Goal: Transaction & Acquisition: Obtain resource

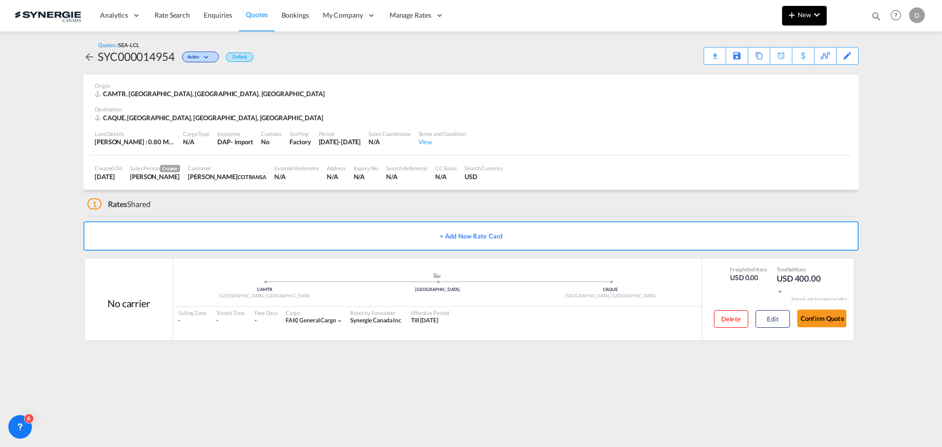
click at [810, 18] on span "New" at bounding box center [804, 15] width 37 height 8
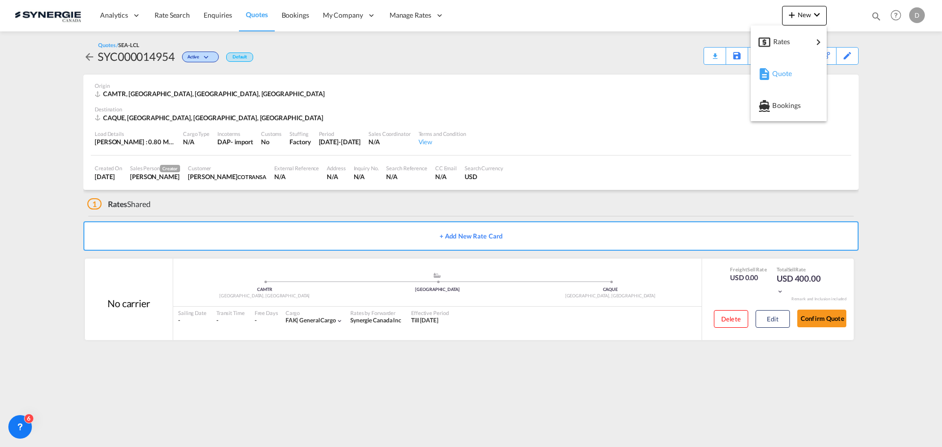
click at [780, 75] on span "Quote" at bounding box center [777, 74] width 11 height 20
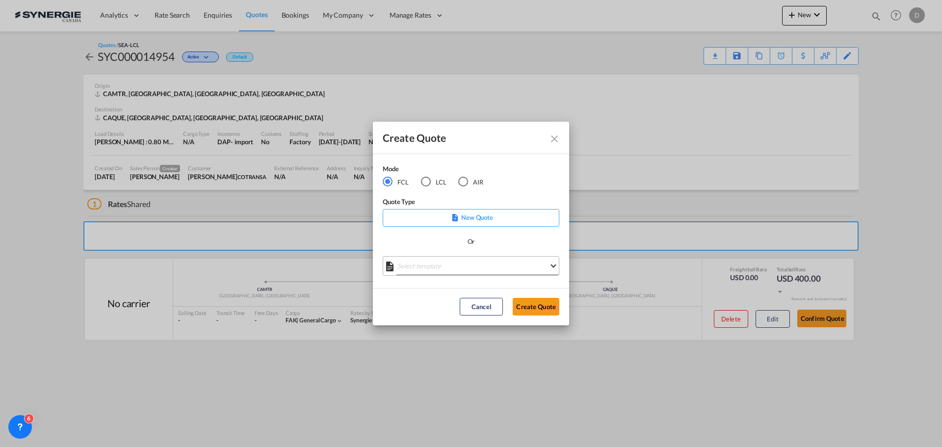
click at [482, 263] on md-select "Select template *NEW* FCL FREEHAND / DAP [PERSON_NAME] | [DATE] *NEW* Import FC…" at bounding box center [471, 266] width 177 height 20
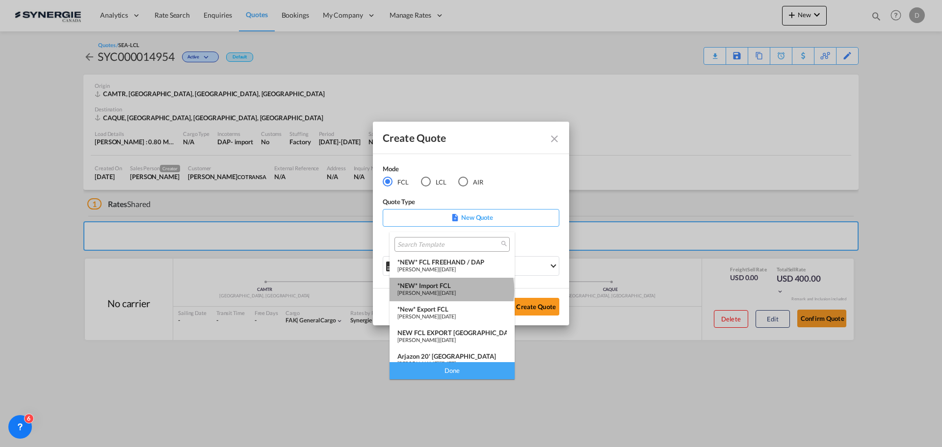
click at [439, 290] on span "[PERSON_NAME]" at bounding box center [417, 293] width 41 height 6
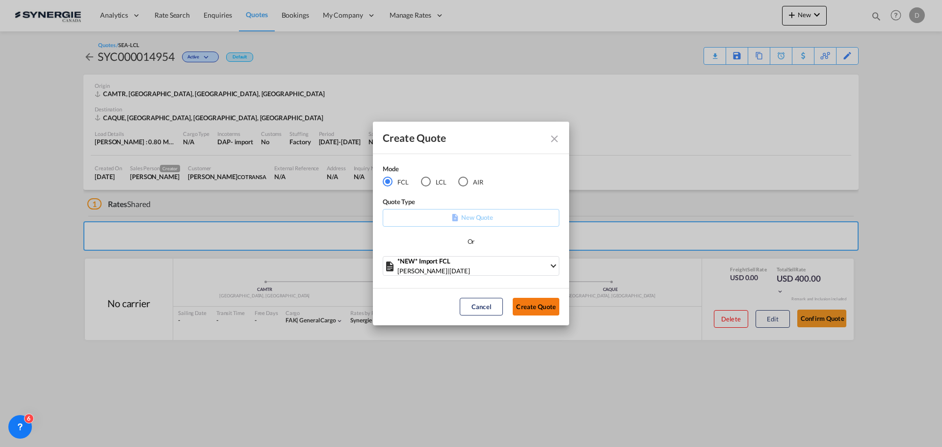
click at [544, 308] on button "Create Quote" at bounding box center [536, 307] width 47 height 18
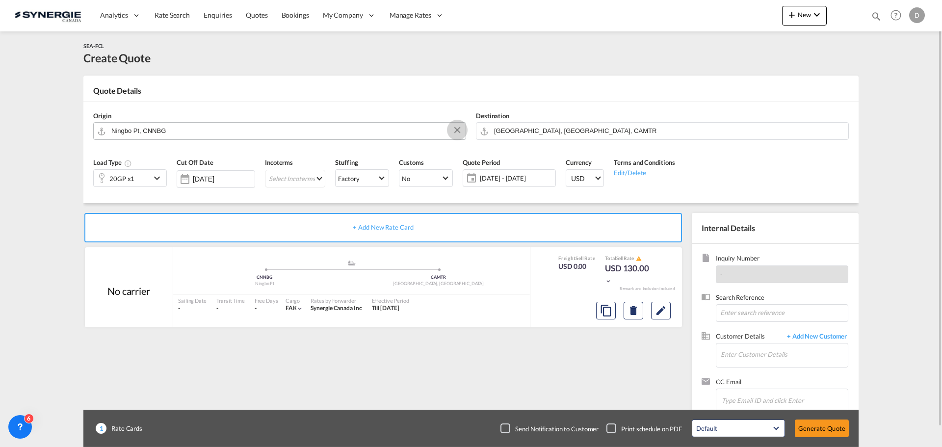
click at [456, 131] on button "Clear Input" at bounding box center [457, 130] width 15 height 15
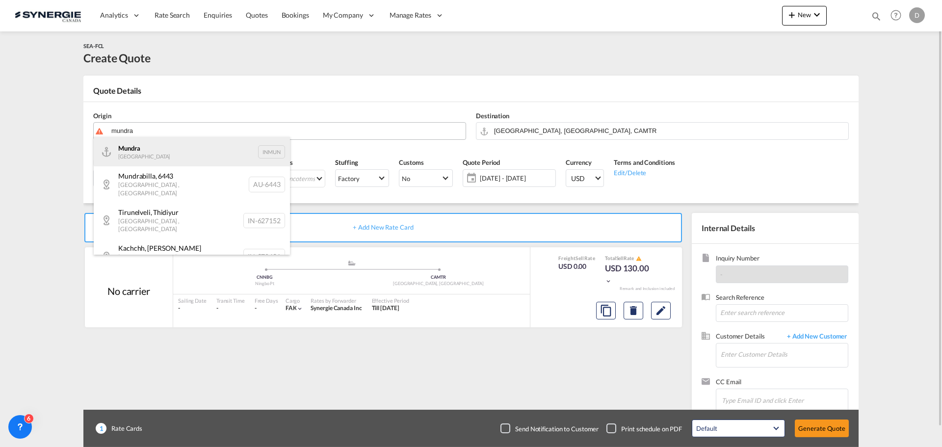
click at [153, 154] on div "Mundra India INMUN" at bounding box center [192, 151] width 196 height 29
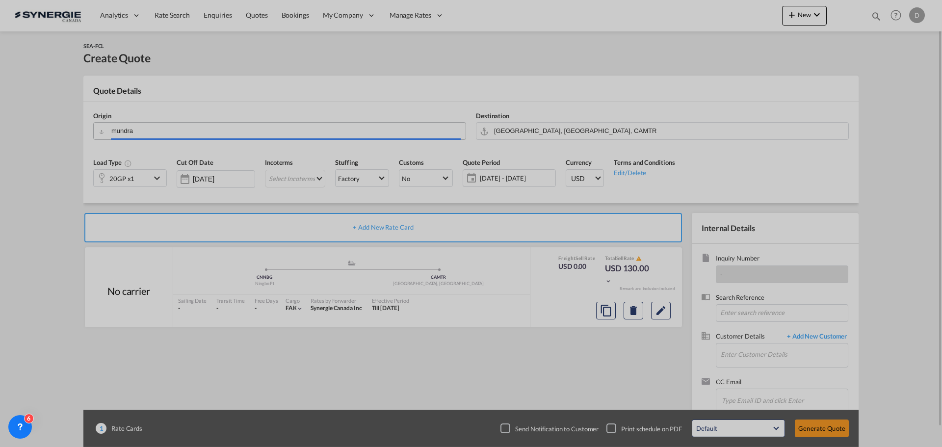
type input "Mundra, INMUN"
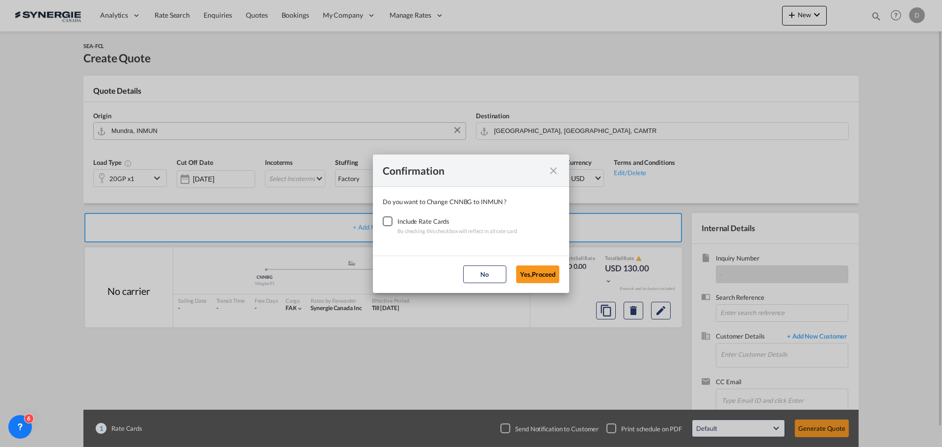
click at [386, 221] on div "Checkbox No Ink" at bounding box center [388, 221] width 10 height 10
click at [520, 268] on button "Yes,Proceed" at bounding box center [537, 274] width 43 height 18
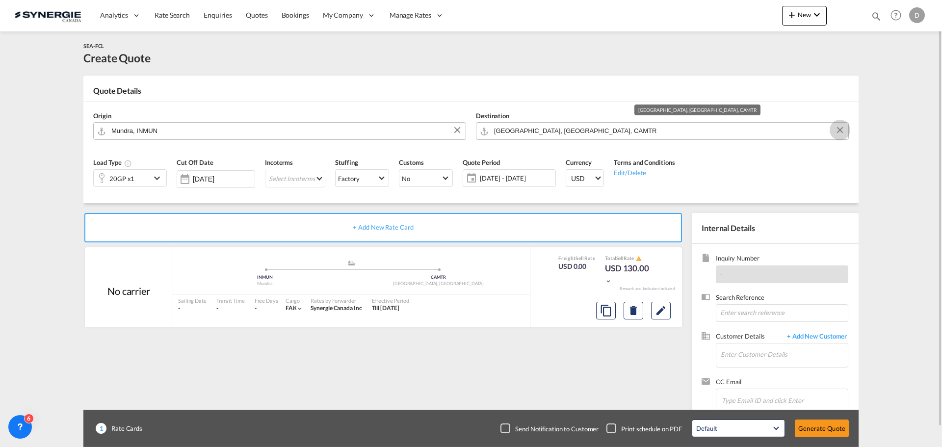
click at [839, 130] on button "Clear Input" at bounding box center [840, 130] width 15 height 15
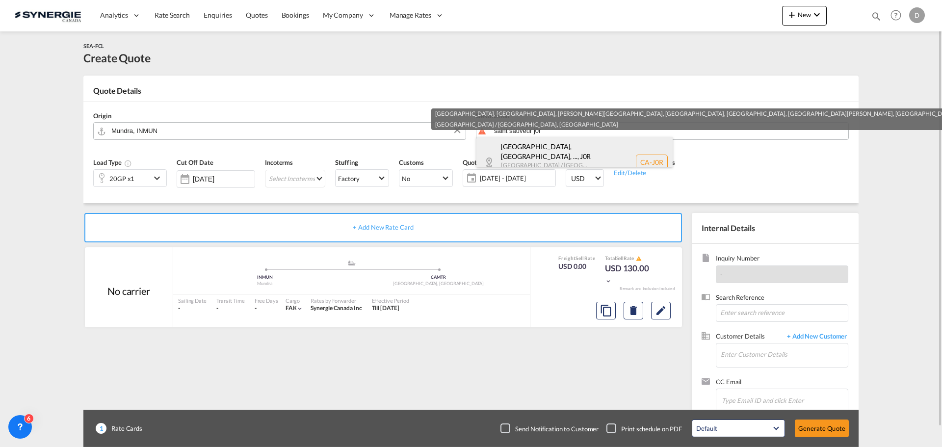
click at [542, 153] on div "[GEOGRAPHIC_DATA], [GEOGRAPHIC_DATA], ... , J0R [GEOGRAPHIC_DATA] / [GEOGRAPHIC…" at bounding box center [574, 162] width 196 height 51
type input "CA-J0R, [GEOGRAPHIC_DATA], [GEOGRAPHIC_DATA], [PERSON_NAME][GEOGRAPHIC_DATA], […"
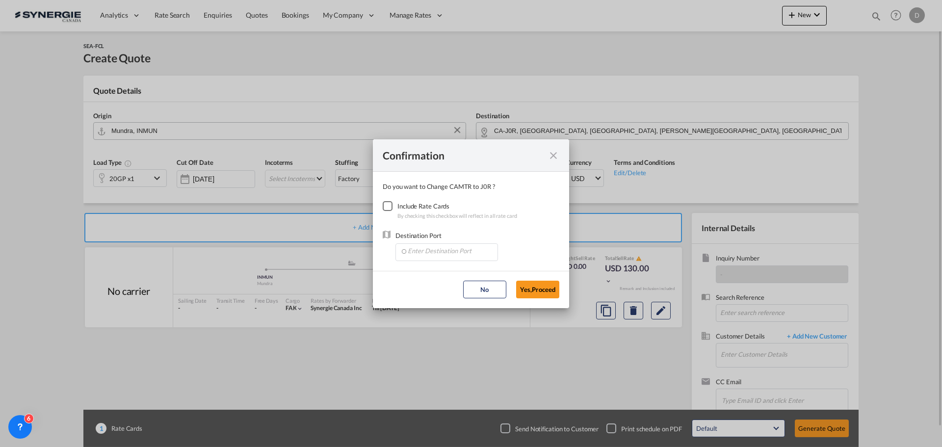
click at [386, 209] on div "Checkbox No Ink" at bounding box center [388, 206] width 10 height 10
click at [450, 253] on input "Enter Destination Port" at bounding box center [448, 251] width 97 height 15
click at [447, 293] on span "CAMTR, [GEOGRAPHIC_DATA], [GEOGRAPHIC_DATA], [GEOGRAPHIC_DATA], [GEOGRAPHIC_DAT…" at bounding box center [599, 296] width 385 height 8
type input "CAMTR, [GEOGRAPHIC_DATA], [GEOGRAPHIC_DATA], [GEOGRAPHIC_DATA], [GEOGRAPHIC_DAT…"
click at [540, 290] on button "Yes,Proceed" at bounding box center [537, 290] width 43 height 18
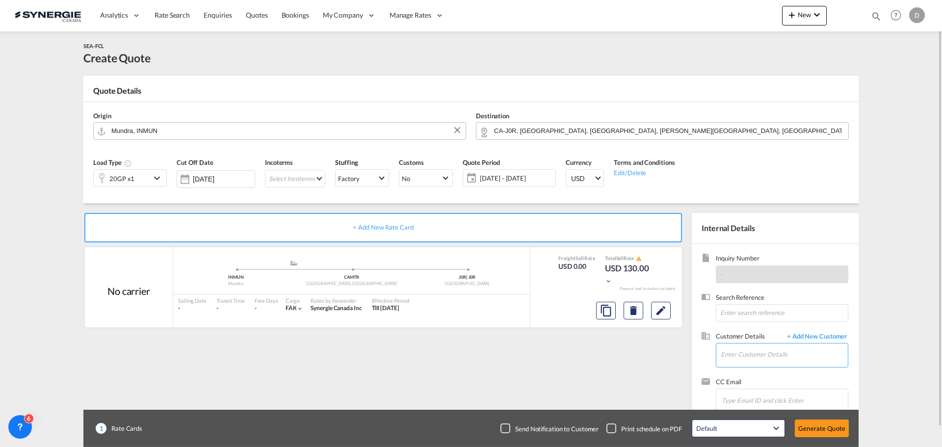
click at [751, 350] on input "Enter Customer Details" at bounding box center [784, 354] width 127 height 22
paste input "[EMAIL_ADDRESS][DOMAIN_NAME]"
click at [788, 325] on div "[PERSON_NAME] [PERSON_NAME][EMAIL_ADDRESS][DOMAIN_NAME] | Multinautic" at bounding box center [818, 330] width 196 height 26
type input "Multinautic, [PERSON_NAME], [PERSON_NAME][EMAIL_ADDRESS][DOMAIN_NAME]"
click at [153, 179] on md-icon "icon-chevron-down" at bounding box center [158, 178] width 15 height 12
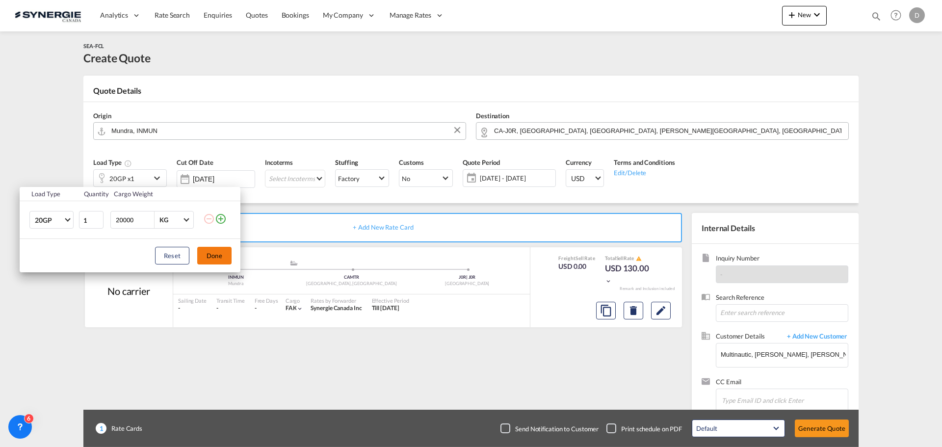
click at [209, 254] on button "Done" at bounding box center [214, 256] width 34 height 18
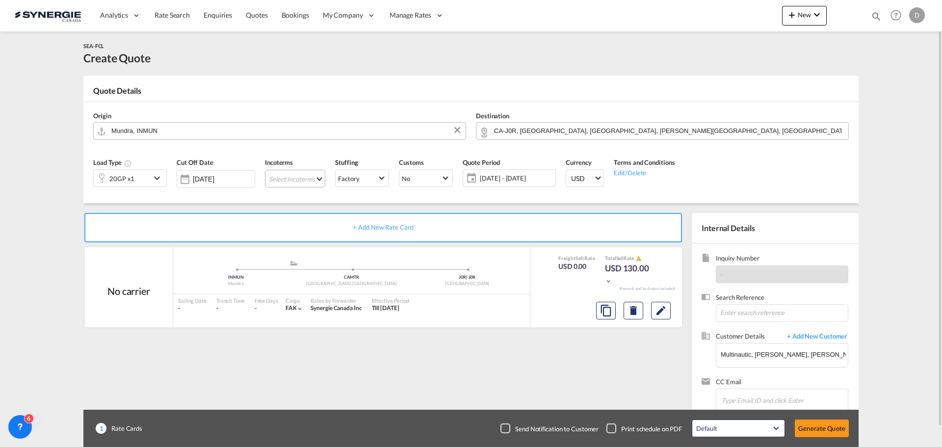
click at [300, 178] on md-select "Select Incoterms CPT - import Carrier Paid to CFR - export Cost and Freight DAP…" at bounding box center [295, 179] width 60 height 18
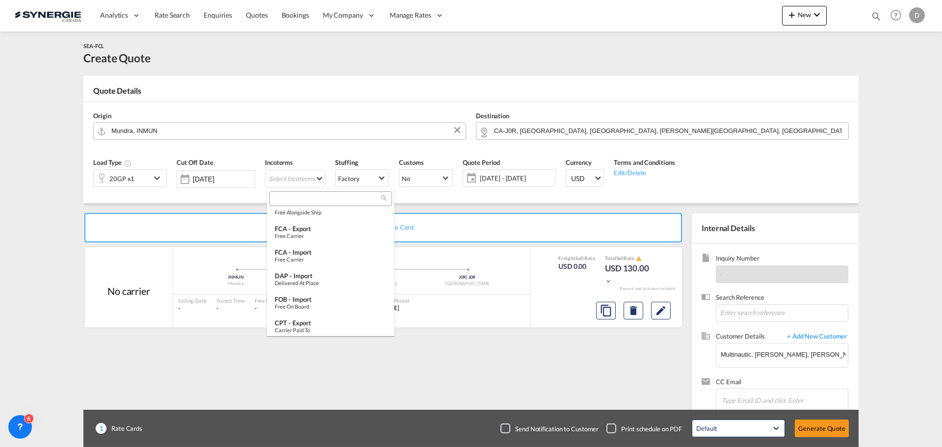
scroll to position [367, 0]
click at [311, 300] on div "FOB - import" at bounding box center [331, 296] width 112 height 8
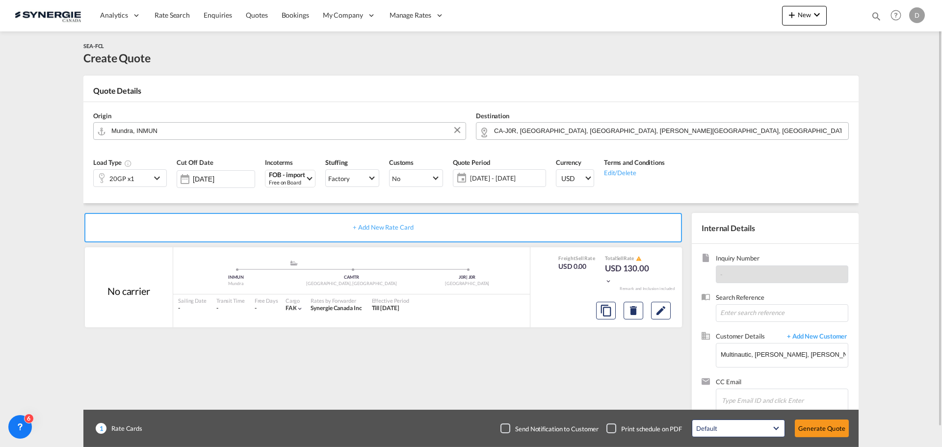
click at [495, 182] on span "[DATE] - [DATE]" at bounding box center [506, 178] width 73 height 9
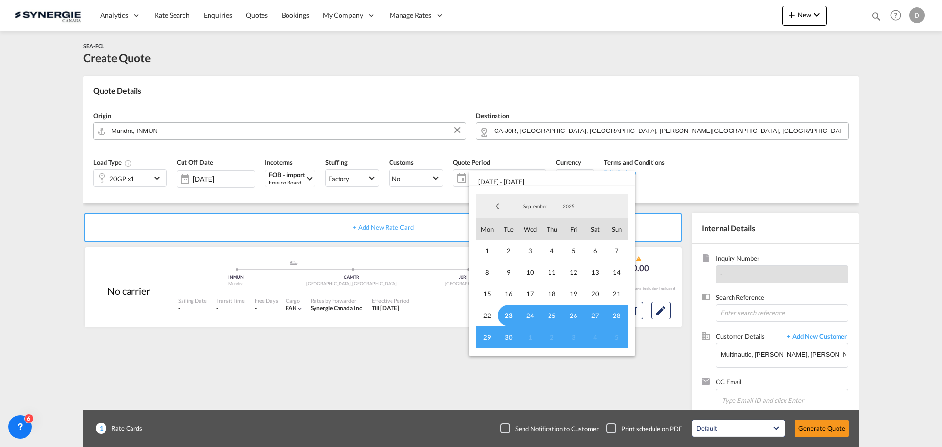
click at [510, 314] on span "23" at bounding box center [509, 316] width 22 height 22
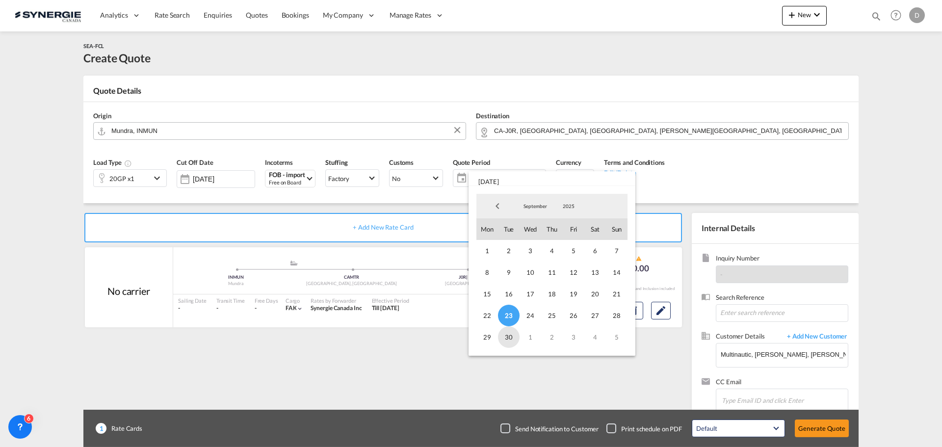
click at [506, 335] on span "30" at bounding box center [509, 337] width 22 height 22
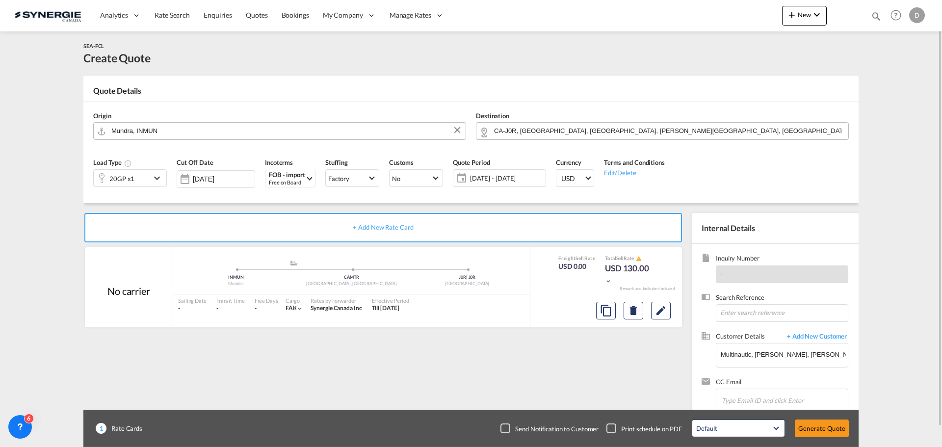
click at [441, 350] on div "+ Add New Rate Card No carrier added by you .a{fill:#aaa8ad;} .a{fill:#aaa8ad;}…" at bounding box center [385, 315] width 604 height 205
click at [671, 311] on div at bounding box center [633, 311] width 82 height 24
click at [653, 307] on button "Edit" at bounding box center [661, 311] width 20 height 18
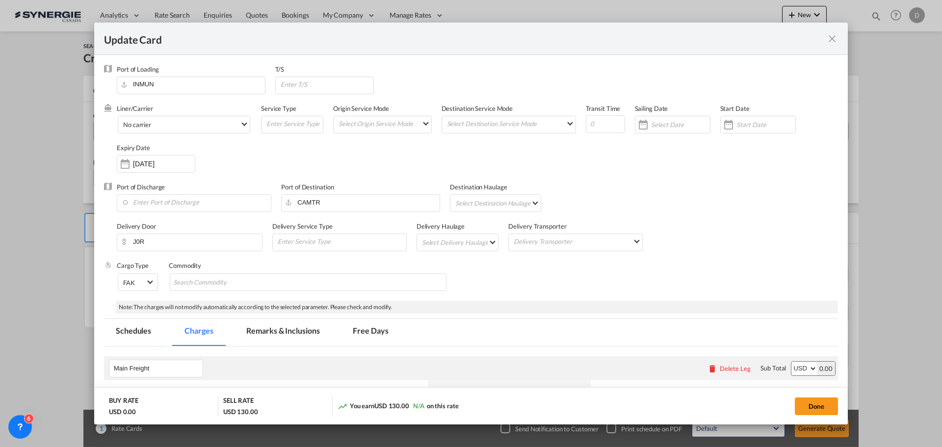
select select "per container"
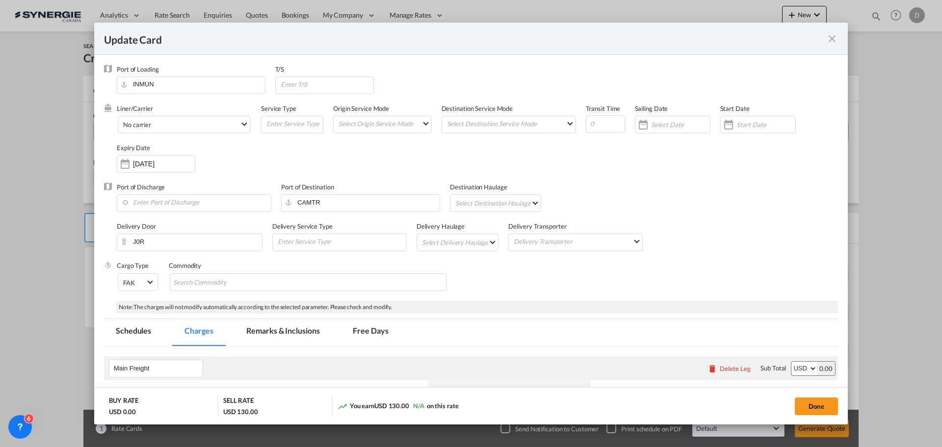
select select "per container"
select select "per B/L"
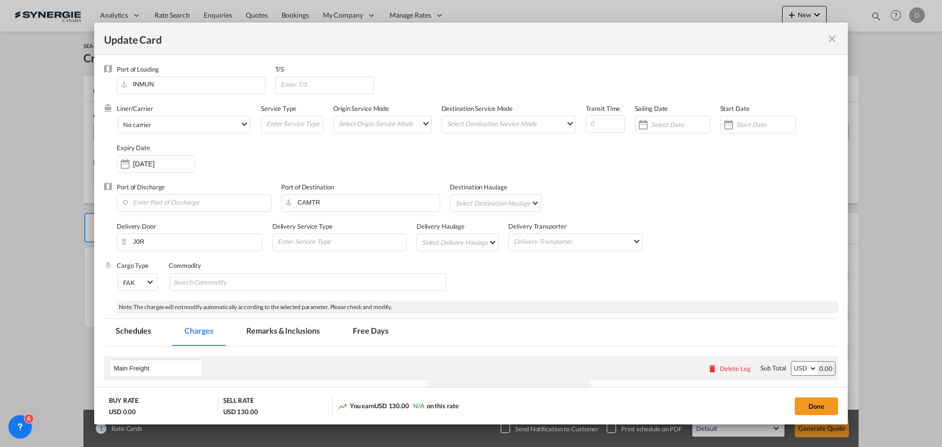
select select "per shipment"
click at [225, 127] on span "No carrier" at bounding box center [181, 125] width 117 height 9
click at [179, 72] on input "search" at bounding box center [206, 73] width 171 height 24
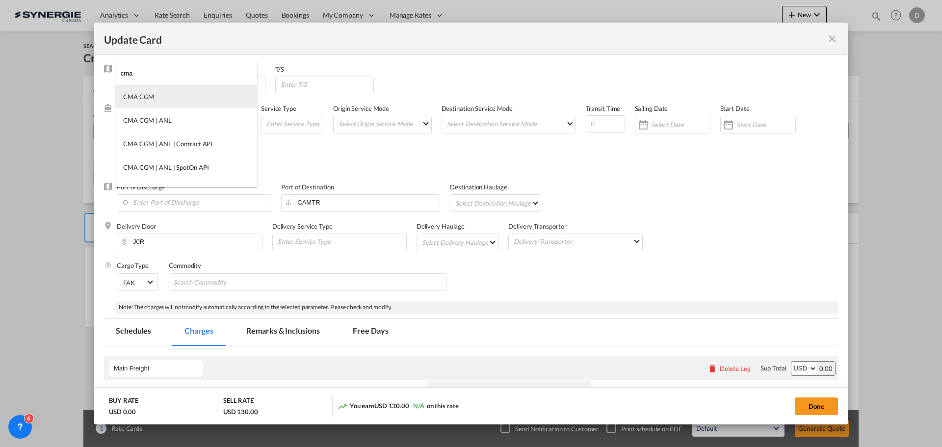
type input "cma"
click at [156, 95] on md-option "CMA CGM" at bounding box center [186, 97] width 142 height 24
click at [417, 120] on md-select "Select Origin Service Mode SD [GEOGRAPHIC_DATA]" at bounding box center [385, 123] width 94 height 14
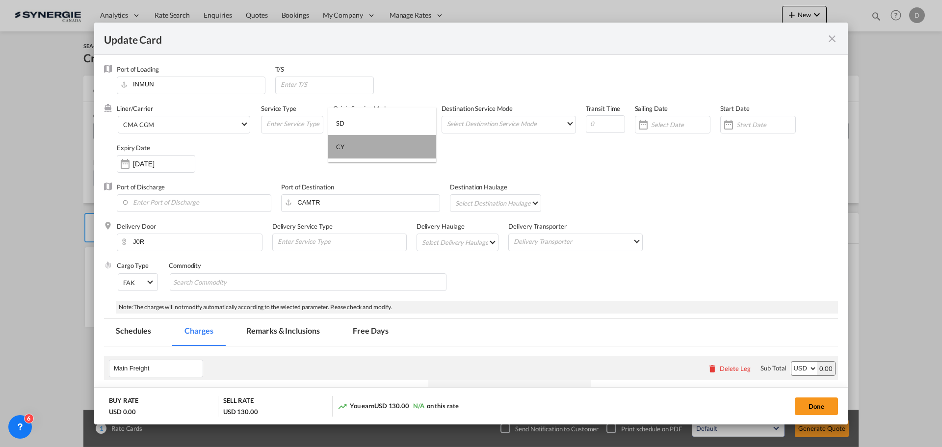
click at [373, 153] on md-option "CY" at bounding box center [382, 147] width 108 height 24
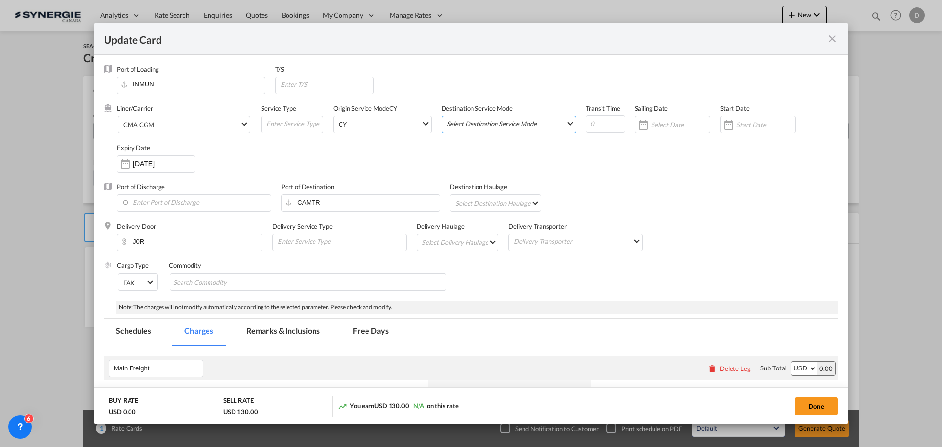
click at [484, 127] on md-select "Select Destination Service Mode SD [GEOGRAPHIC_DATA]" at bounding box center [511, 123] width 130 height 14
click at [471, 127] on md-option "SD" at bounding box center [507, 123] width 144 height 24
click at [728, 124] on div "Update Card Port ..." at bounding box center [729, 125] width 16 height 20
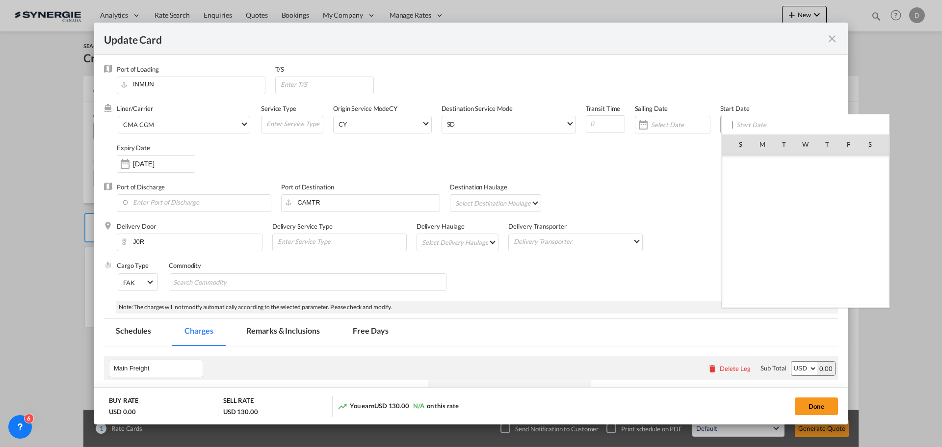
scroll to position [227297, 0]
click at [783, 249] on span "23" at bounding box center [784, 251] width 21 height 21
type input "[DATE]"
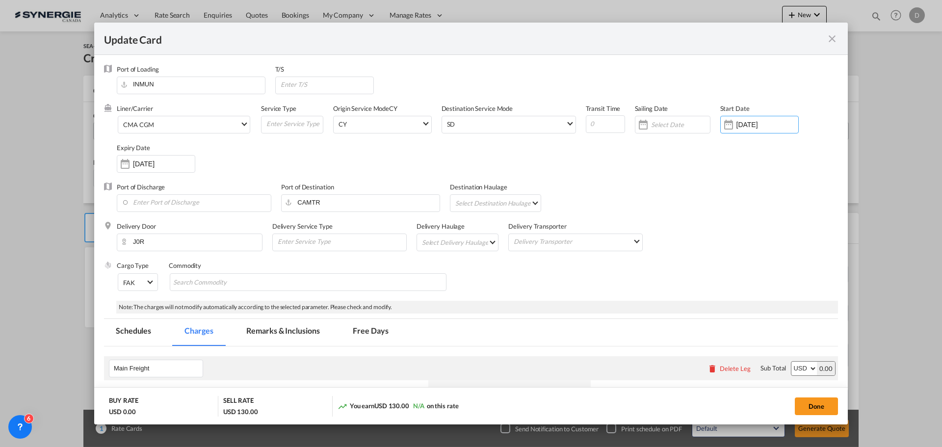
click at [141, 163] on input "[DATE]" at bounding box center [164, 164] width 62 height 8
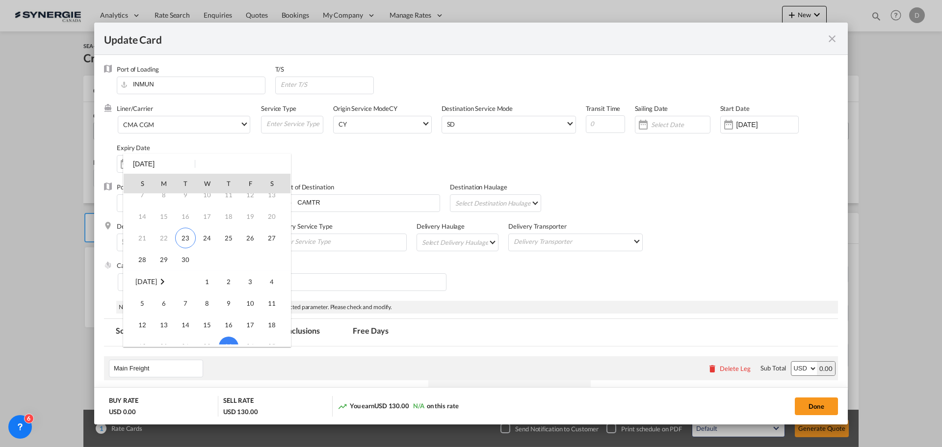
scroll to position [32, 0]
click at [182, 282] on span "30" at bounding box center [186, 281] width 20 height 20
type input "[DATE]"
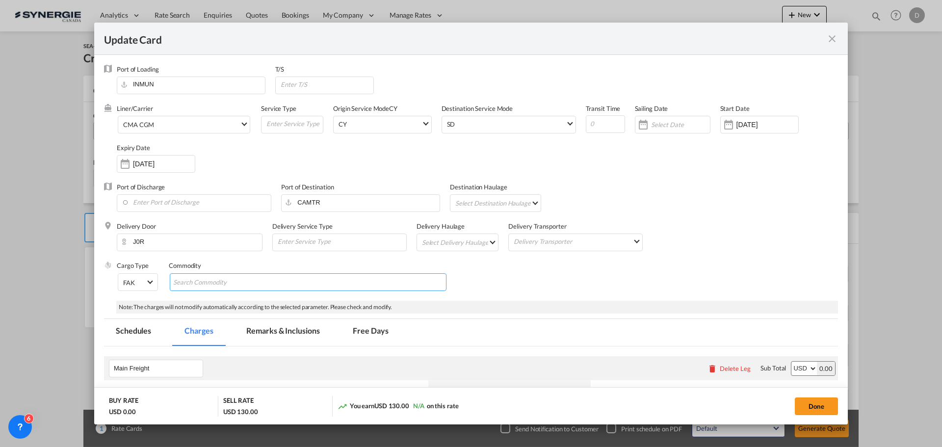
click at [202, 276] on input "Chips input." at bounding box center [218, 283] width 90 height 16
type input "General Cargo"
click at [660, 182] on div "Liner/Carrier CMA CGM Service Type Origin Service Mode [GEOGRAPHIC_DATA] [GEOGR…" at bounding box center [477, 143] width 721 height 79
click at [468, 238] on md-select "Select Delivery Haulage rail road barge truck unspecified not available" at bounding box center [460, 242] width 78 height 16
click at [450, 269] on md-option "road" at bounding box center [458, 266] width 92 height 24
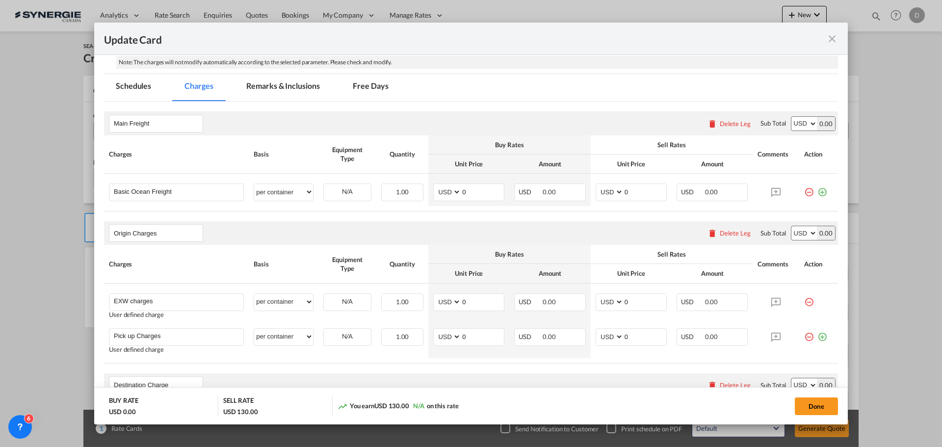
scroll to position [245, 0]
drag, startPoint x: 460, startPoint y: 191, endPoint x: 469, endPoint y: 191, distance: 8.3
click at [469, 191] on input "0" at bounding box center [482, 191] width 43 height 15
type input "3441"
drag, startPoint x: 619, startPoint y: 192, endPoint x: 629, endPoint y: 194, distance: 9.9
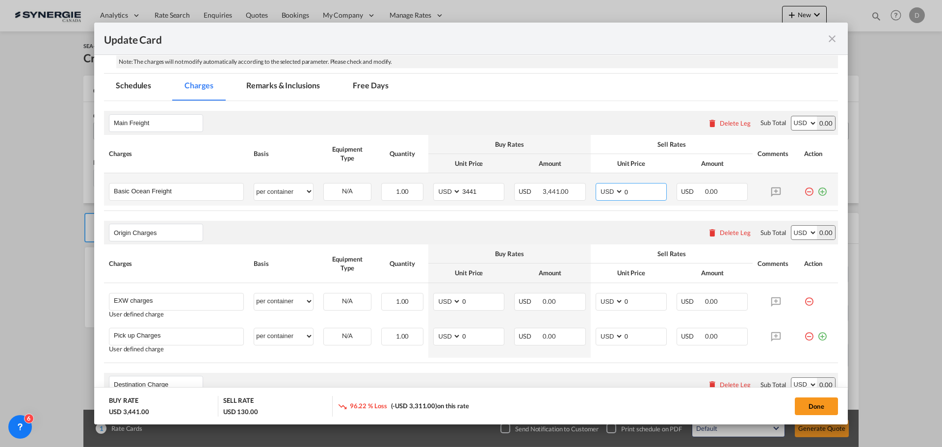
click at [629, 194] on input "0" at bounding box center [645, 191] width 43 height 15
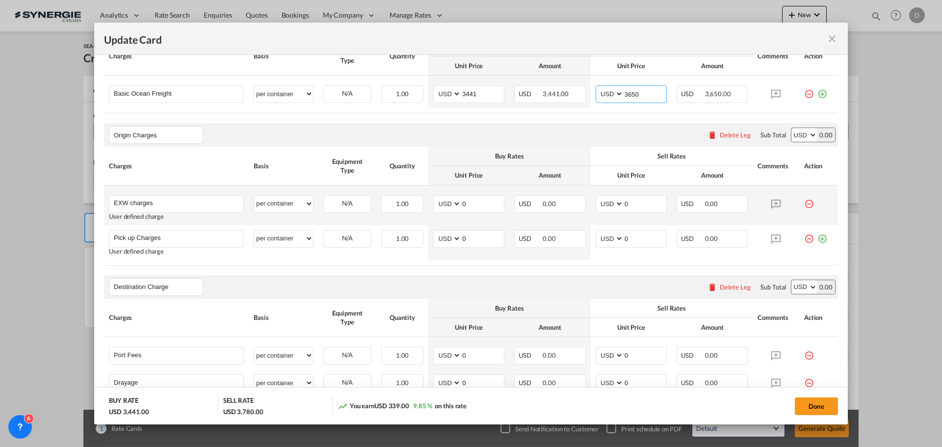
scroll to position [343, 0]
type input "3650"
click at [736, 136] on div "Delete Leg" at bounding box center [735, 135] width 31 height 8
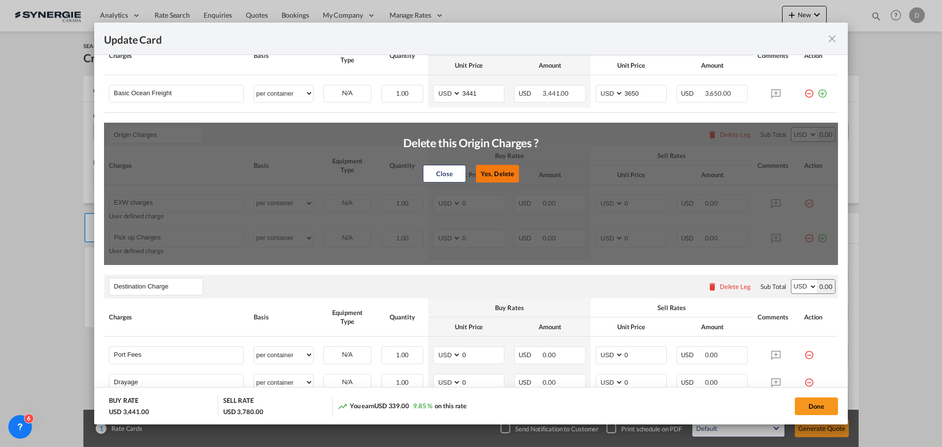
click at [501, 175] on button "Yes, Delete" at bounding box center [497, 174] width 43 height 18
type input "Destination Charge"
type input "Port Fees"
type input "Drayage"
type input "Doc and Handling fees"
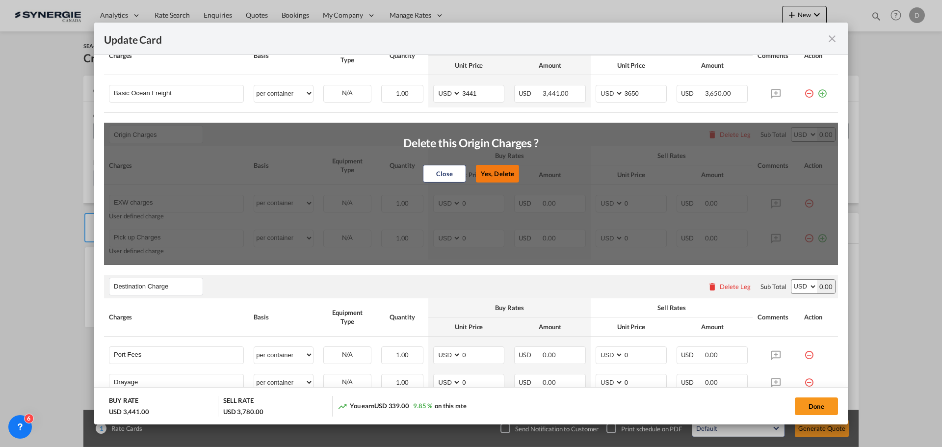
type input "E-manifest"
select select "per B/L"
type input "35"
type input "Doc fee"
select select "per B/L"
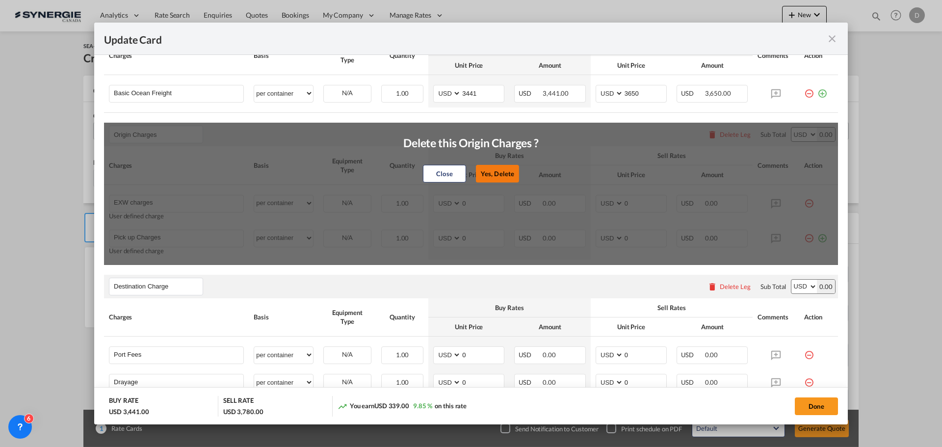
type input "30"
type input "Handling fee"
select select "per B/L"
type input "65"
type input "Cargo Coverage"
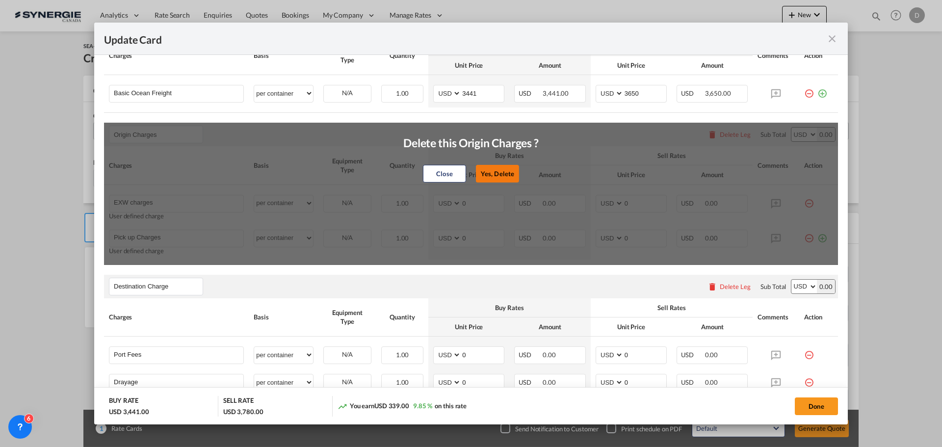
type input "Cargo Coverage - Rate to be confirmed depending on commodity and value Min 50 U…"
select select "per shipment"
type input "0"
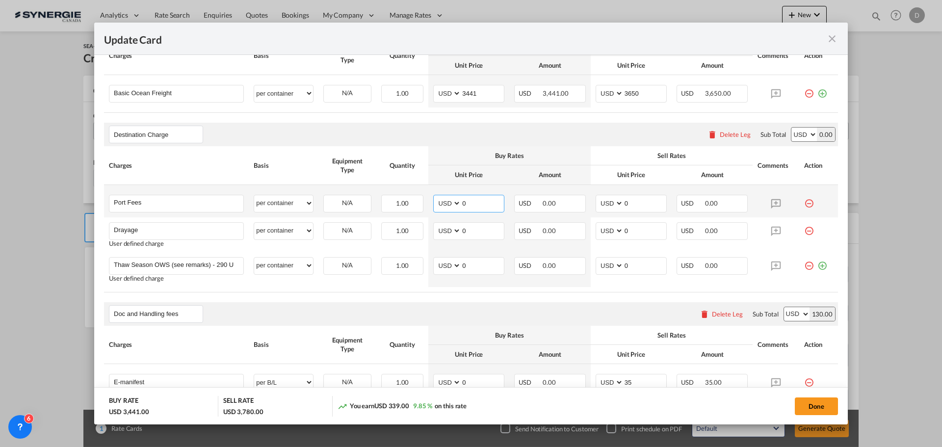
drag, startPoint x: 461, startPoint y: 204, endPoint x: 470, endPoint y: 206, distance: 9.0
click at [470, 205] on input "0" at bounding box center [482, 202] width 43 height 15
type input "50"
drag, startPoint x: 621, startPoint y: 205, endPoint x: 632, endPoint y: 208, distance: 11.5
click at [632, 207] on input "0" at bounding box center [645, 202] width 43 height 15
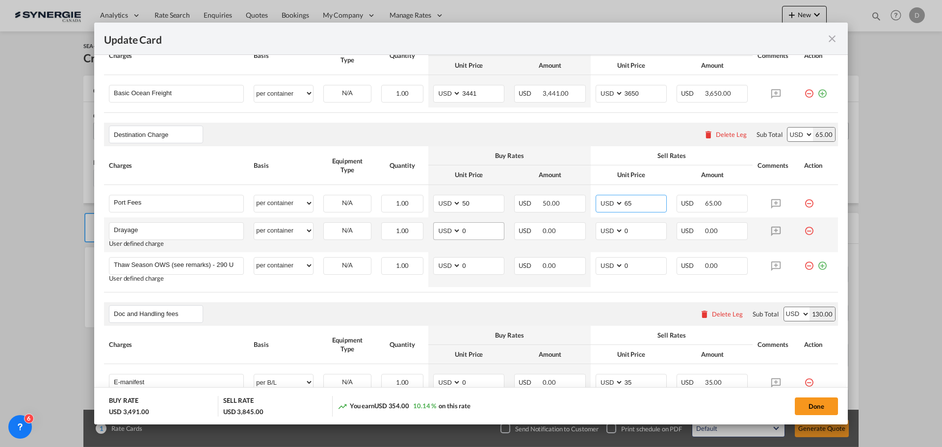
type input "65"
drag, startPoint x: 460, startPoint y: 230, endPoint x: 494, endPoint y: 248, distance: 38.9
click at [490, 246] on td "AED AFN ALL AMD ANG AOA ARS AUD AWG AZN BAM BBD BDT BGN BHD BIF BMD BND [PERSON…" at bounding box center [468, 234] width 81 height 35
type input "764"
drag, startPoint x: 619, startPoint y: 231, endPoint x: 634, endPoint y: 235, distance: 15.8
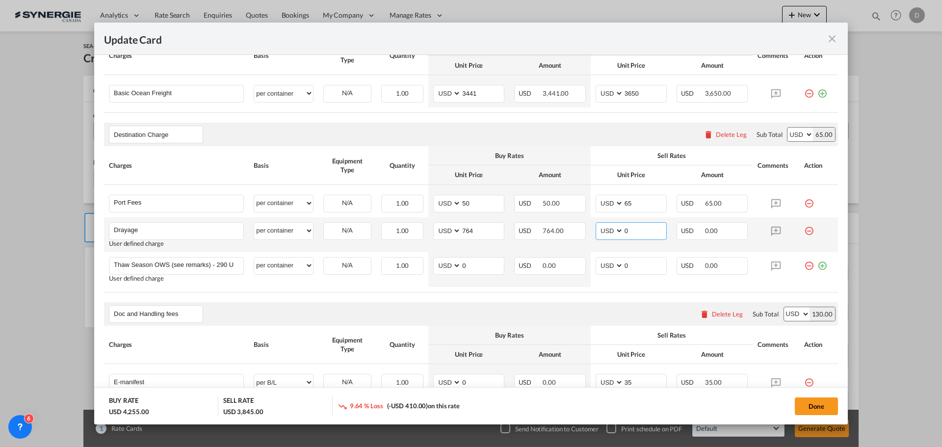
click at [634, 235] on input "0" at bounding box center [645, 230] width 43 height 15
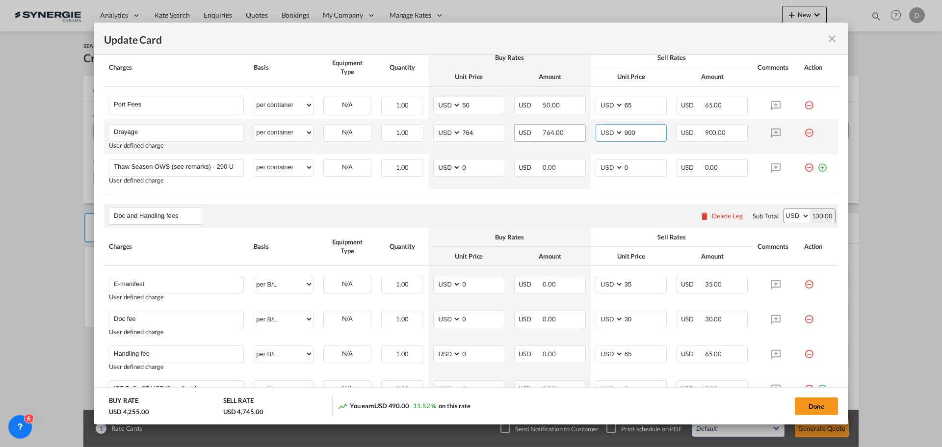
scroll to position [245, 0]
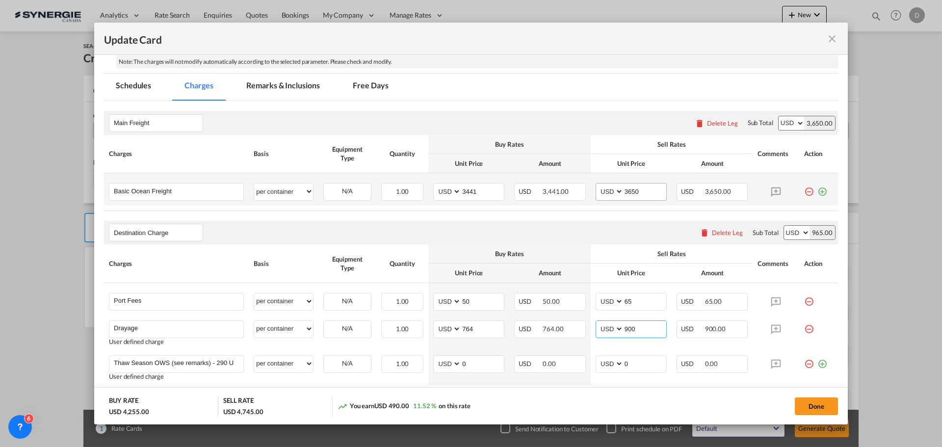
type input "900"
click at [629, 189] on input "3650" at bounding box center [645, 191] width 43 height 15
type input "3750"
click at [607, 223] on div "Destination Charge Please enter leg name Leg Name Already Exists Delete Leg Sub…" at bounding box center [471, 233] width 734 height 24
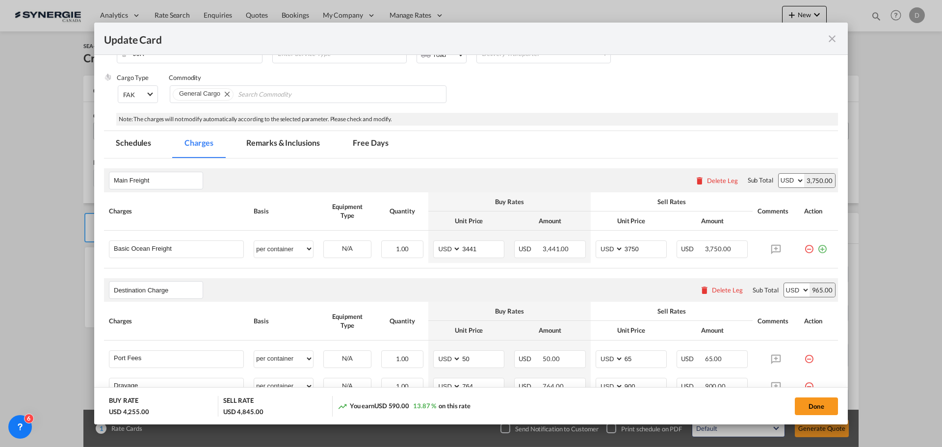
scroll to position [147, 0]
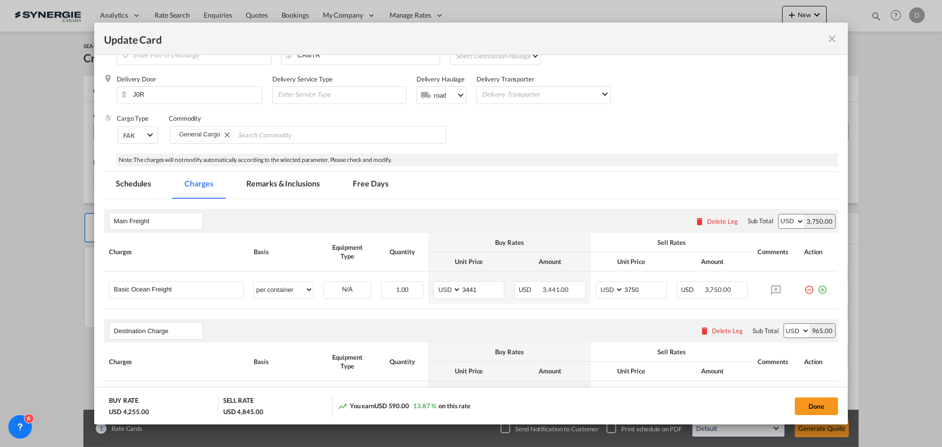
click at [272, 186] on md-tab-item "Remarks & Inclusions" at bounding box center [283, 185] width 97 height 27
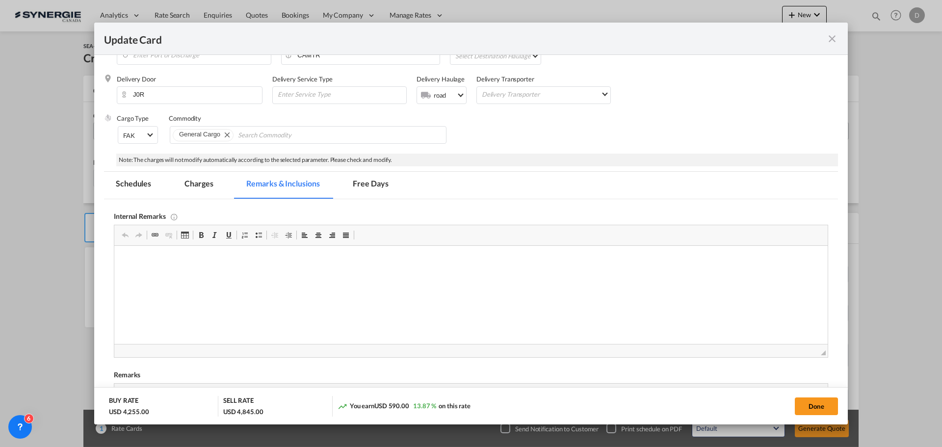
scroll to position [0, 0]
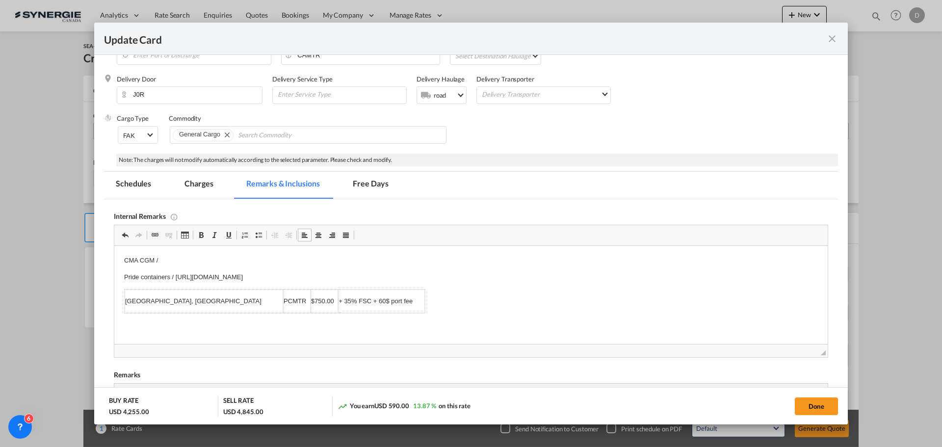
click at [184, 259] on p "CMA CGM /" at bounding box center [471, 261] width 694 height 10
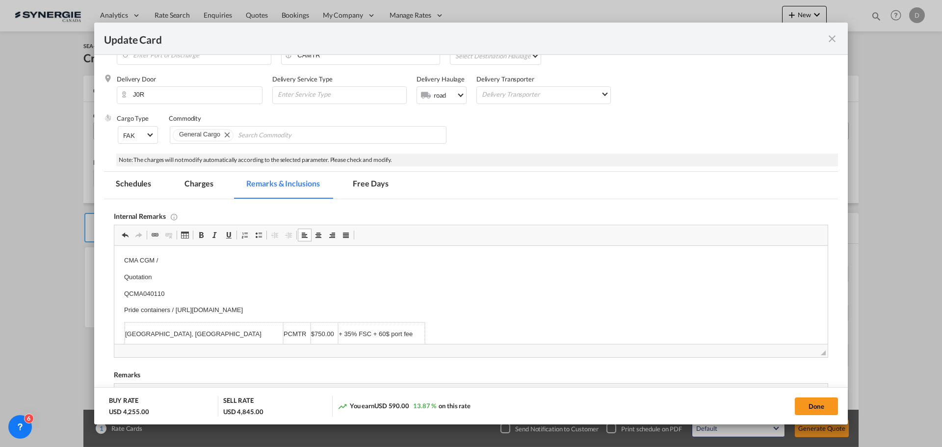
click at [119, 275] on html "CMA CGM / Quotation QCMA040110 Pride containers / [URL][DOMAIN_NAME] [GEOGRAPHI…" at bounding box center [470, 310] width 713 height 128
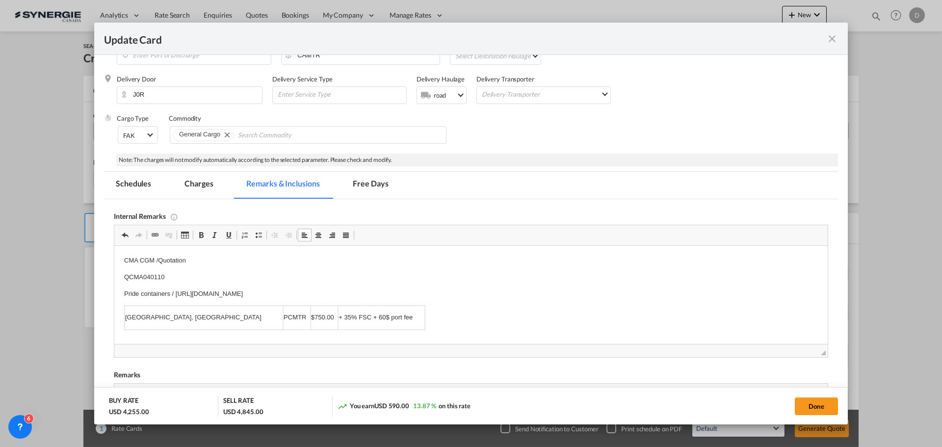
click at [122, 277] on html "CMA CGM / Quotation QCMA040110 Pride containers / [URL][DOMAIN_NAME] [GEOGRAPHI…" at bounding box center [470, 301] width 713 height 111
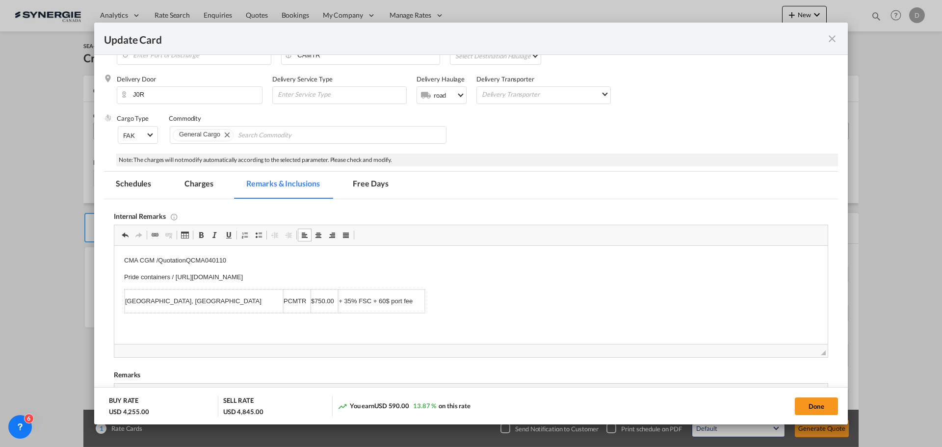
click at [507, 276] on p "Pride containers / [URL][DOMAIN_NAME]" at bounding box center [471, 277] width 694 height 10
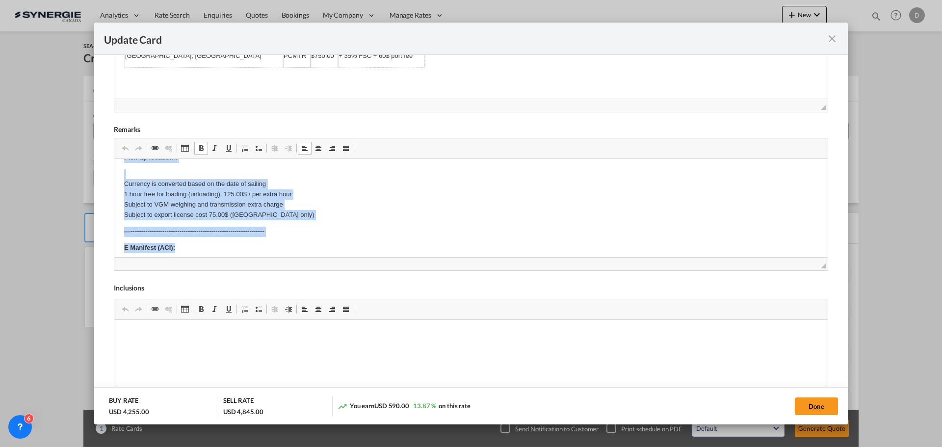
scroll to position [28, 0]
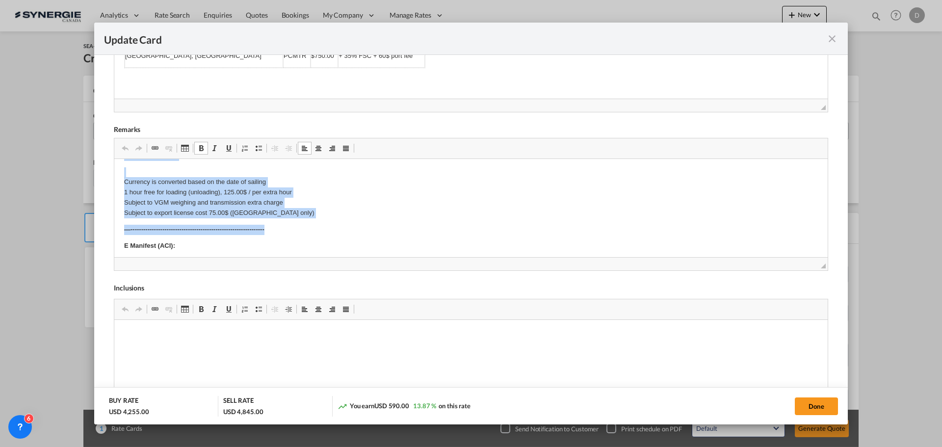
drag, startPoint x: 124, startPoint y: 174, endPoint x: 284, endPoint y: 230, distance: 168.8
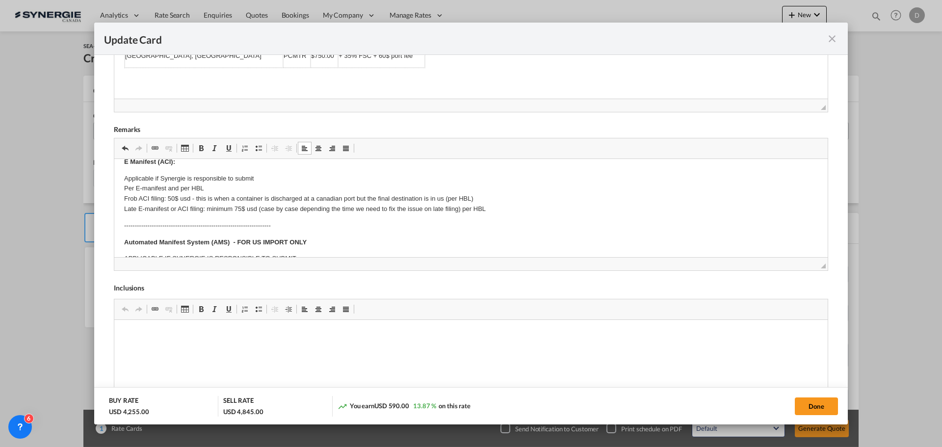
scroll to position [11, 0]
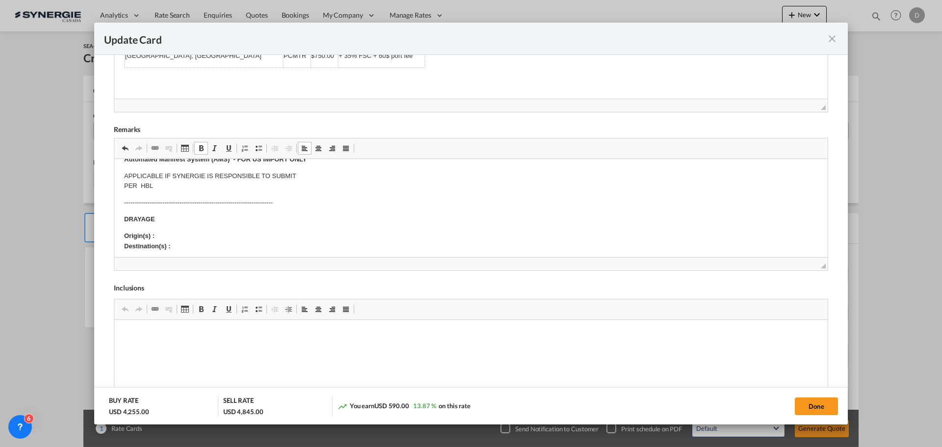
scroll to position [109, 0]
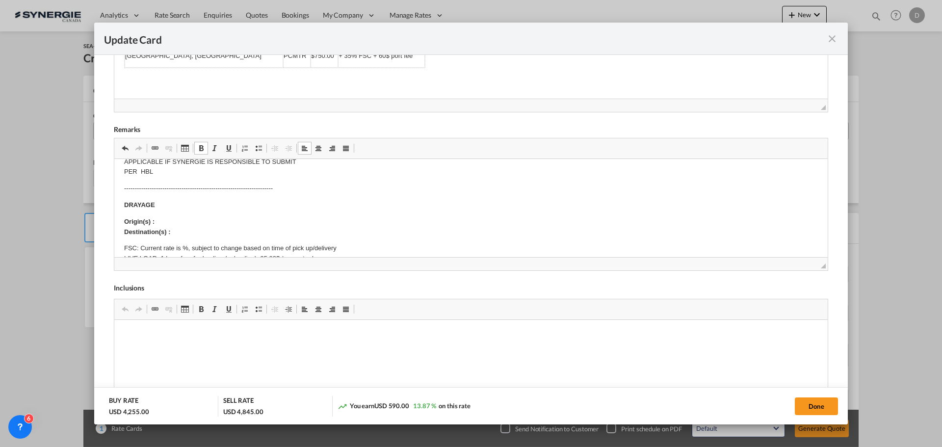
click at [168, 223] on p "Origin(s) : Destination(s) :" at bounding box center [471, 227] width 694 height 21
click at [187, 232] on p "Origin(s) : Montreal CY Destination(s) :" at bounding box center [471, 227] width 694 height 21
click at [540, 208] on p "DRAYAGE" at bounding box center [471, 205] width 694 height 10
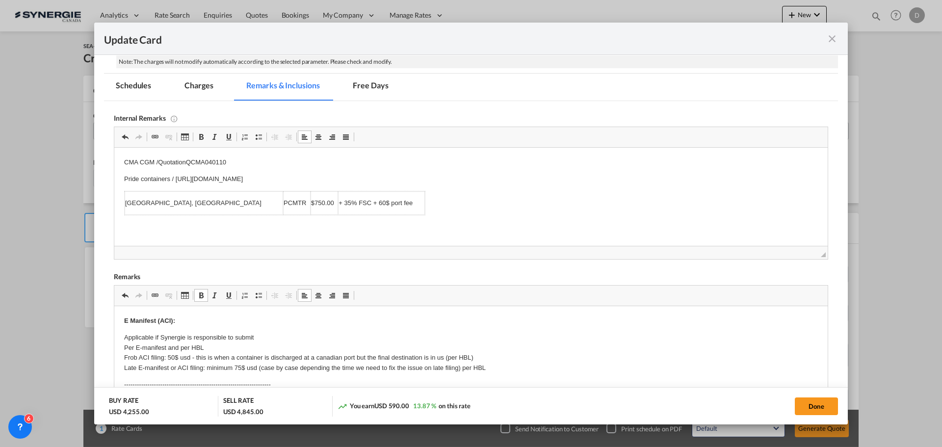
scroll to position [98, 0]
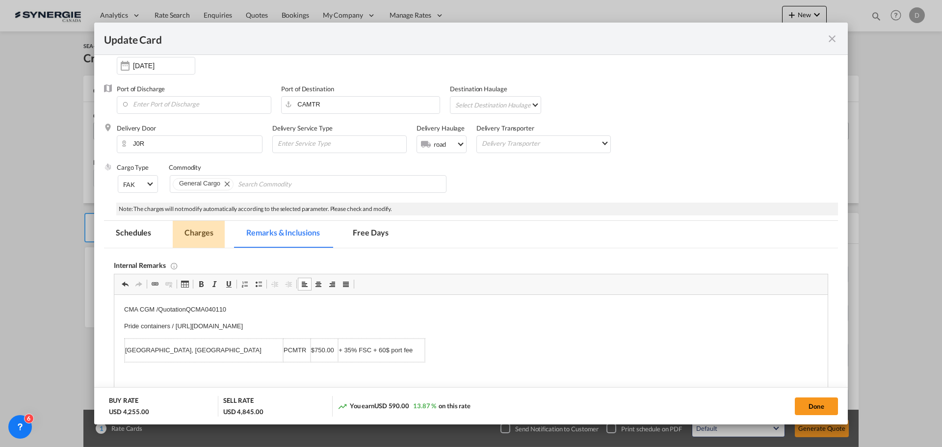
click at [205, 237] on md-tab-item "Charges" at bounding box center [199, 234] width 52 height 27
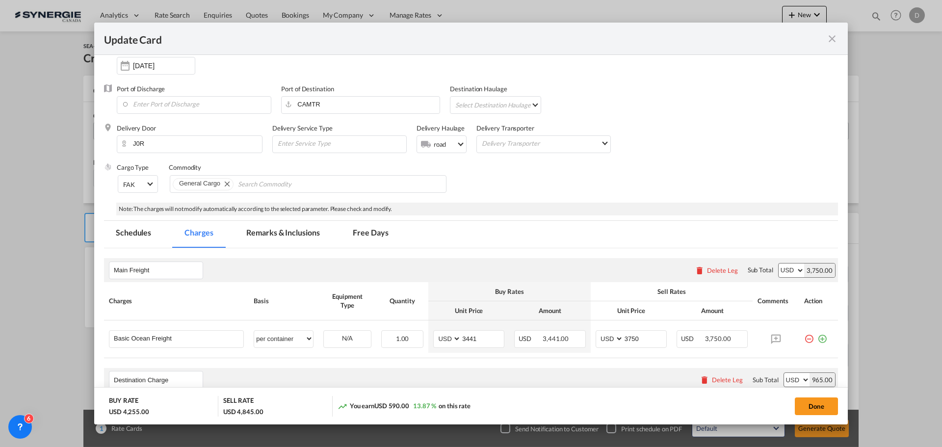
scroll to position [294, 0]
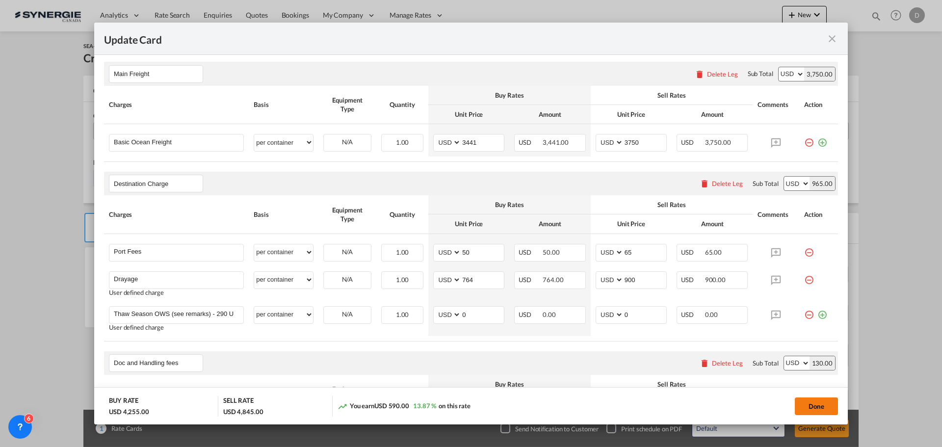
click at [822, 404] on button "Done" at bounding box center [816, 406] width 43 height 18
type input "[DATE]"
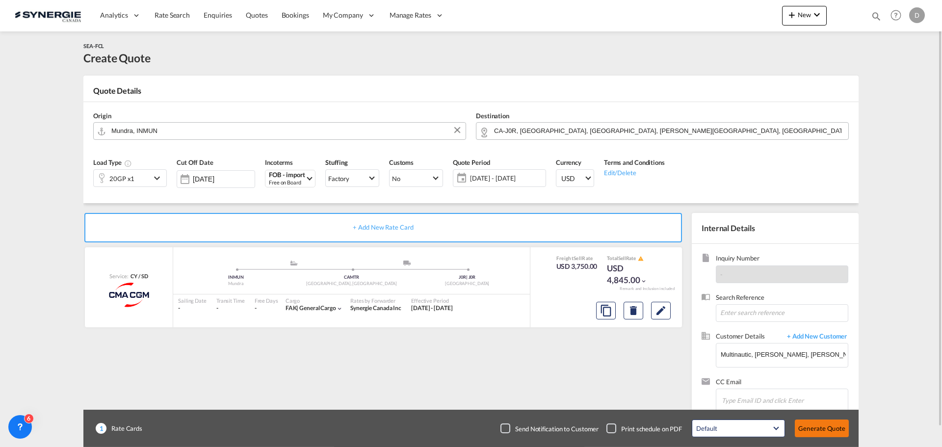
click at [819, 431] on button "Generate Quote" at bounding box center [822, 429] width 54 height 18
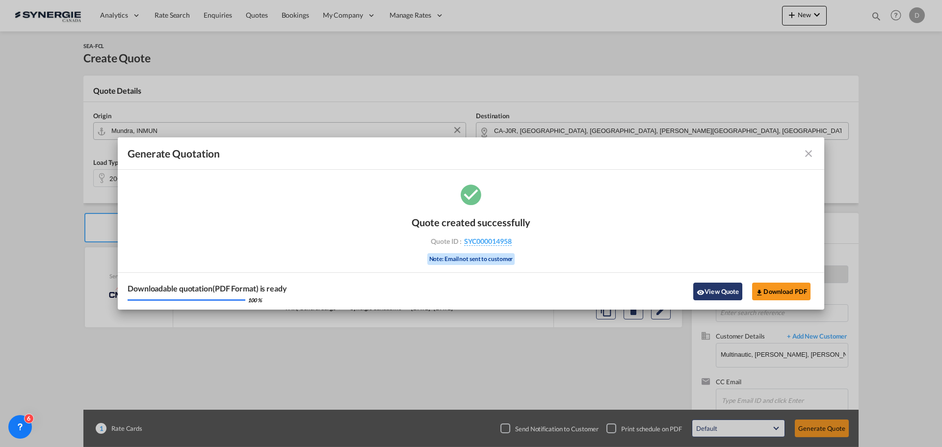
click at [704, 292] on md-icon "icon-eye" at bounding box center [701, 293] width 8 height 8
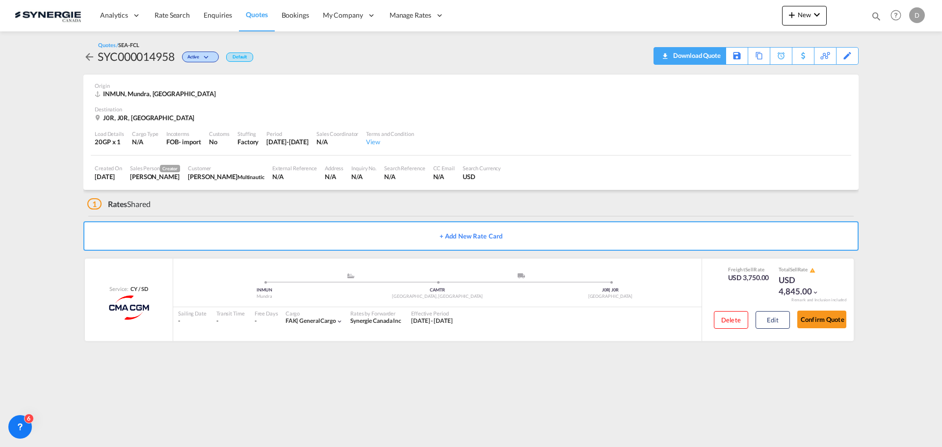
click at [718, 53] on div "Download Quote" at bounding box center [696, 56] width 50 height 16
click at [805, 16] on span "New" at bounding box center [804, 15] width 37 height 8
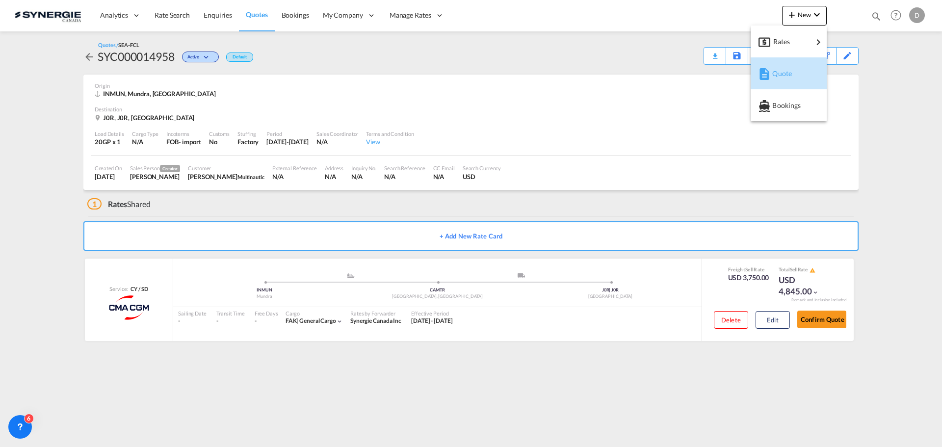
click at [776, 69] on span "Quote" at bounding box center [777, 74] width 11 height 20
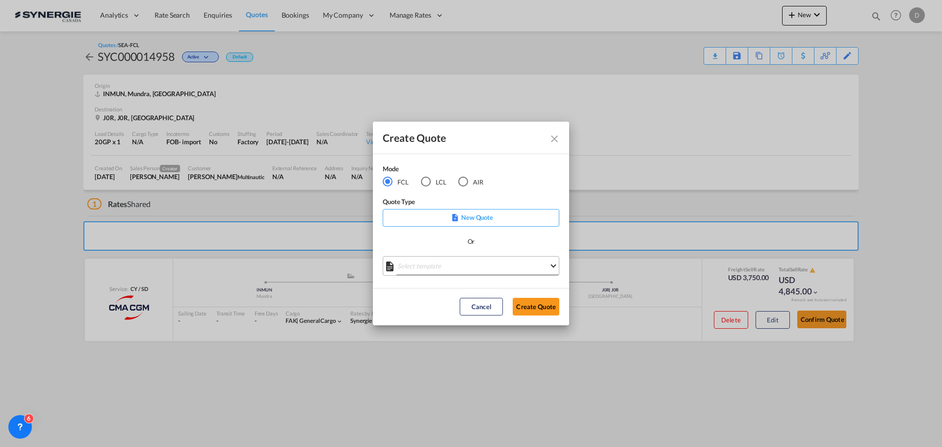
click at [488, 271] on md-select "Select template *NEW* FCL FREEHAND / DAP [PERSON_NAME] | [DATE] *NEW* Import FC…" at bounding box center [471, 266] width 177 height 20
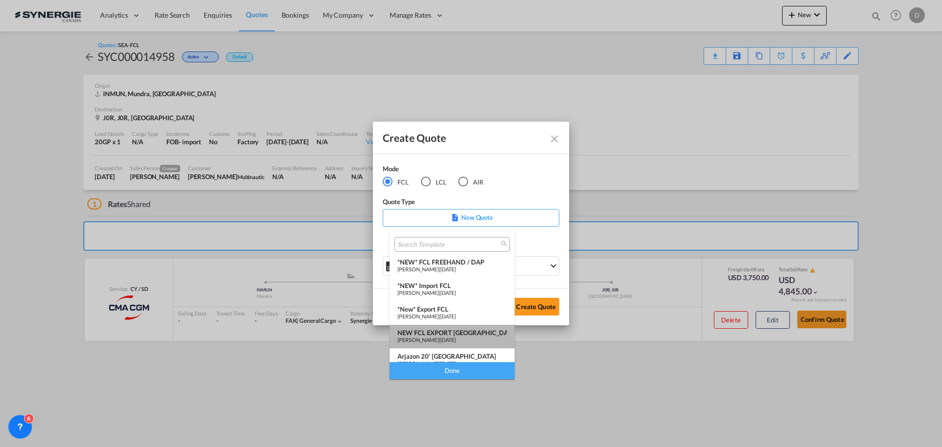
click at [456, 329] on div "NEW FCL EXPORT [GEOGRAPHIC_DATA]" at bounding box center [451, 333] width 109 height 8
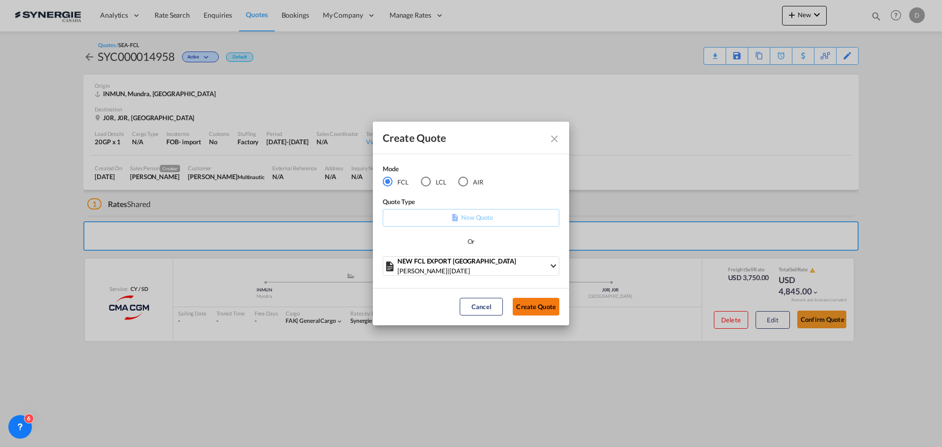
click at [536, 313] on button "Create Quote" at bounding box center [536, 307] width 47 height 18
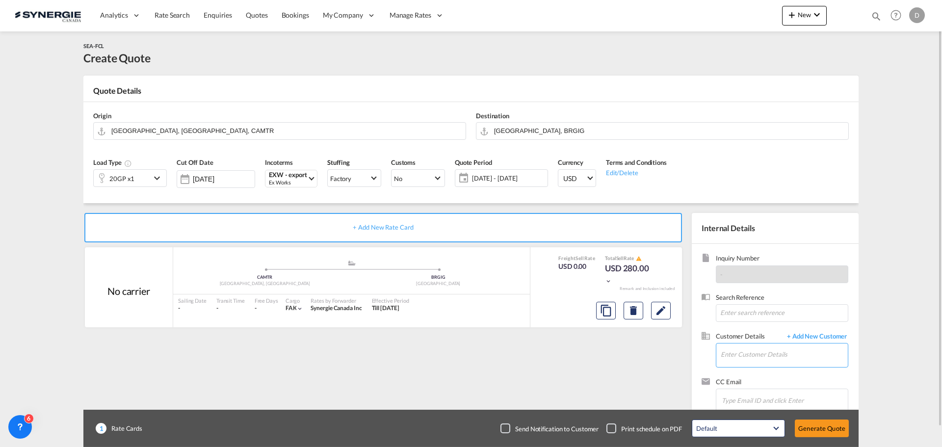
click at [743, 352] on input "Enter Customer Details" at bounding box center [784, 354] width 127 height 22
paste input "[EMAIL_ADDRESS][DOMAIN_NAME]"
type input "[EMAIL_ADDRESS][DOMAIN_NAME]"
click at [823, 336] on span "+ Add New Customer" at bounding box center [815, 337] width 66 height 11
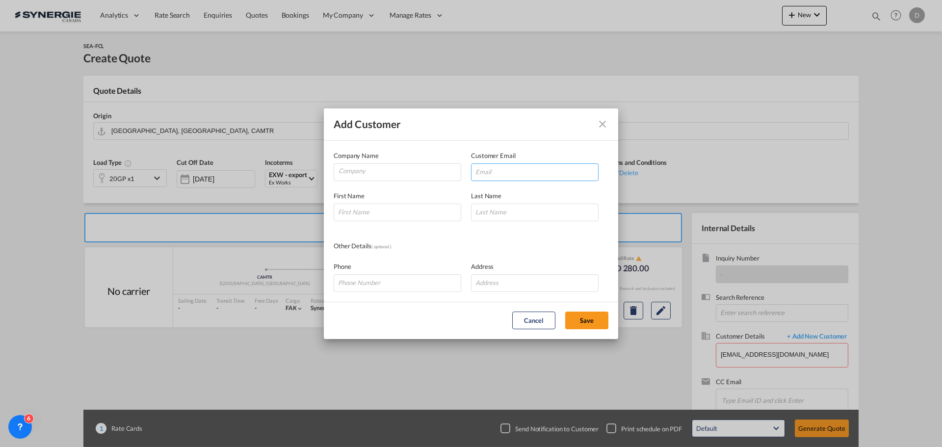
click at [506, 175] on input "Add Customer Company ..." at bounding box center [535, 172] width 128 height 18
paste input "[EMAIL_ADDRESS][DOMAIN_NAME]"
type input "[EMAIL_ADDRESS][DOMAIN_NAME]"
click at [363, 175] on input "Company" at bounding box center [400, 171] width 122 height 15
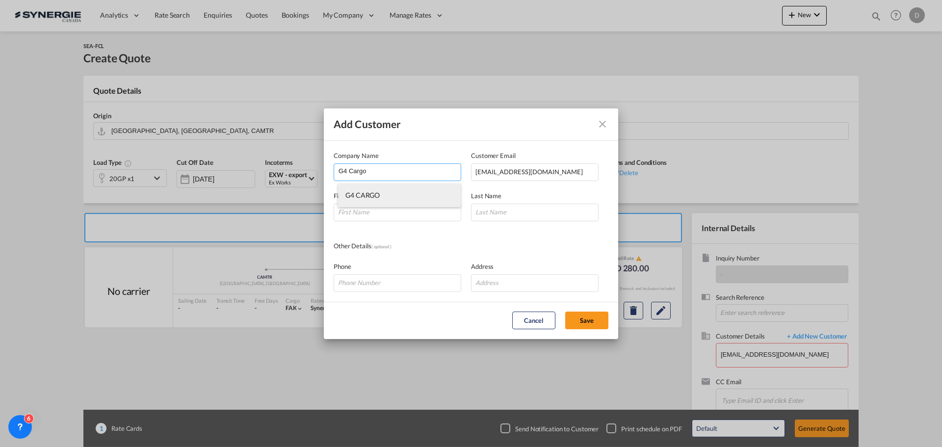
click at [374, 201] on li "G4 CARGO" at bounding box center [399, 196] width 123 height 24
type input "G4 CARGO"
click at [371, 213] on input "Add Customer Company ..." at bounding box center [398, 213] width 128 height 18
type input "[PERSON_NAME]"
type input "Sampaio"
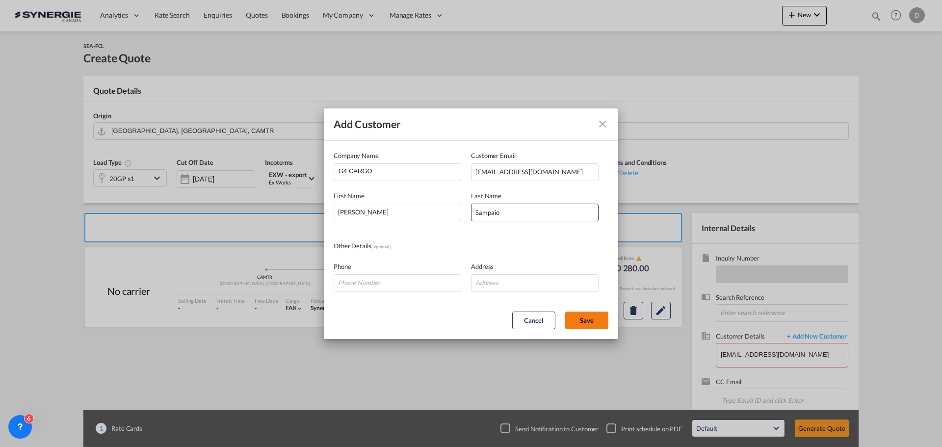
click at [585, 320] on button "Save" at bounding box center [586, 321] width 43 height 18
type input "G4 CARGO, [PERSON_NAME], [EMAIL_ADDRESS][DOMAIN_NAME]"
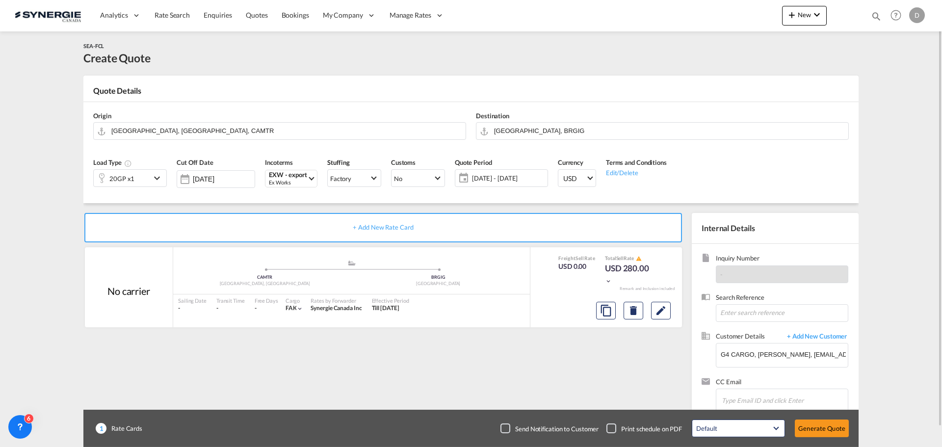
click at [514, 183] on span "[DATE] - [DATE]" at bounding box center [508, 178] width 73 height 9
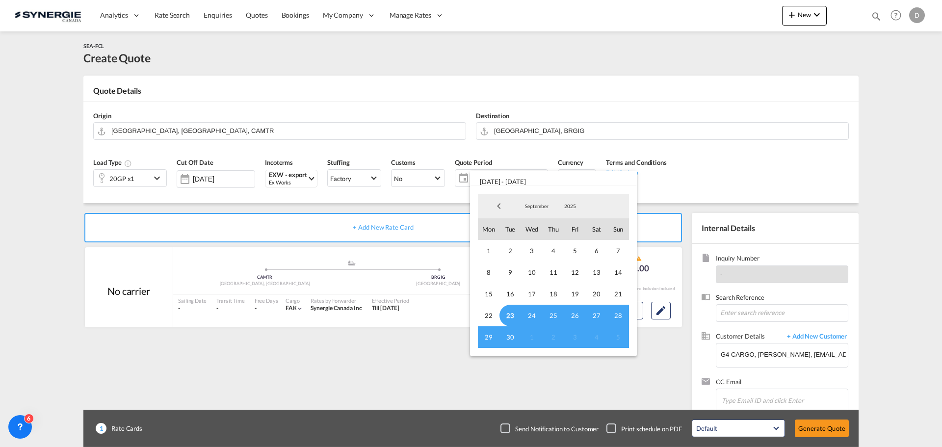
click at [509, 316] on span "23" at bounding box center [511, 316] width 22 height 22
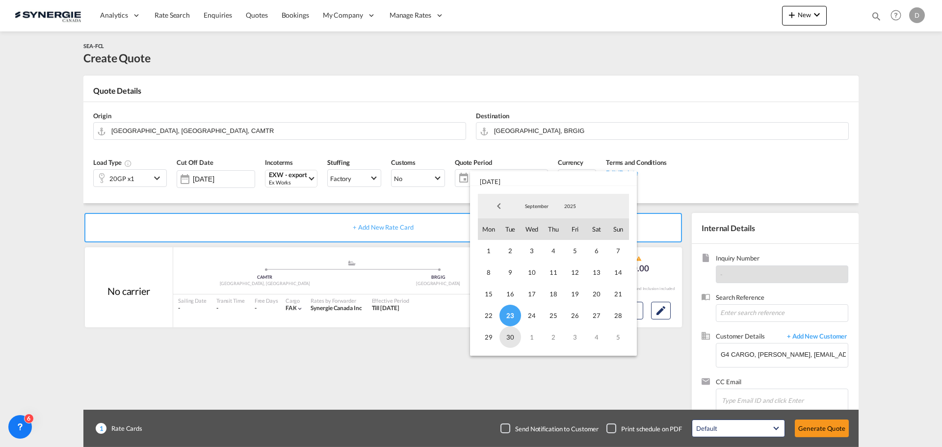
click at [511, 340] on span "30" at bounding box center [511, 337] width 22 height 22
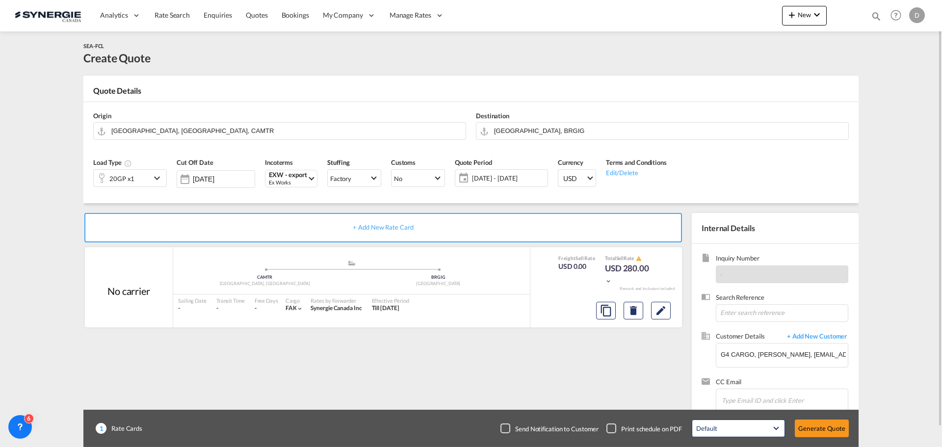
click at [133, 176] on div "20GP x1" at bounding box center [122, 178] width 57 height 17
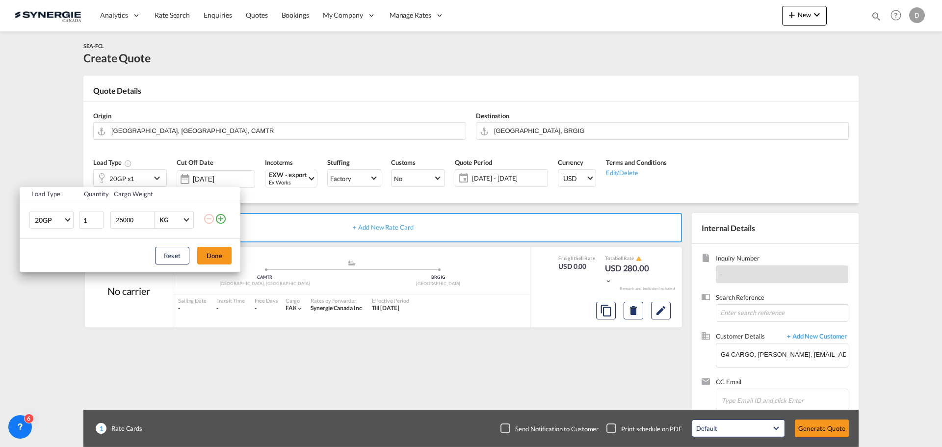
click at [126, 215] on input "25000" at bounding box center [134, 219] width 39 height 17
type input "20000"
click at [208, 252] on button "Done" at bounding box center [214, 256] width 34 height 18
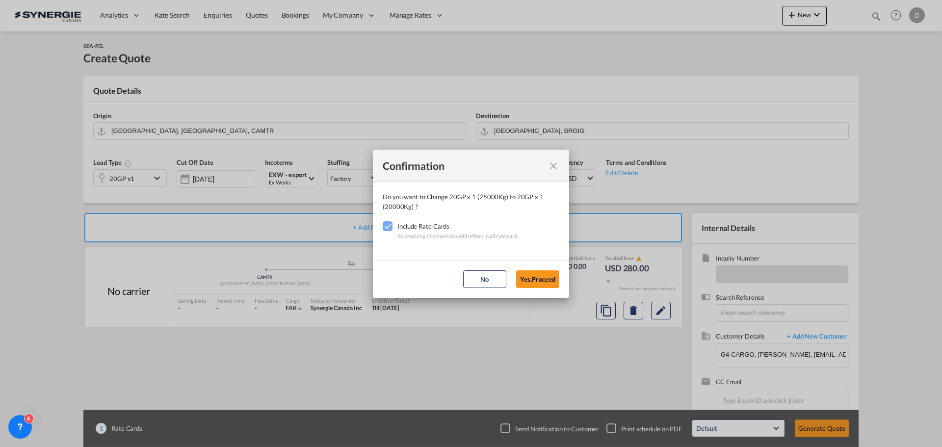
click at [531, 290] on md-dialog-actions "No Yes,Proceed" at bounding box center [471, 279] width 196 height 37
click at [530, 281] on button "Yes,Proceed" at bounding box center [537, 279] width 43 height 18
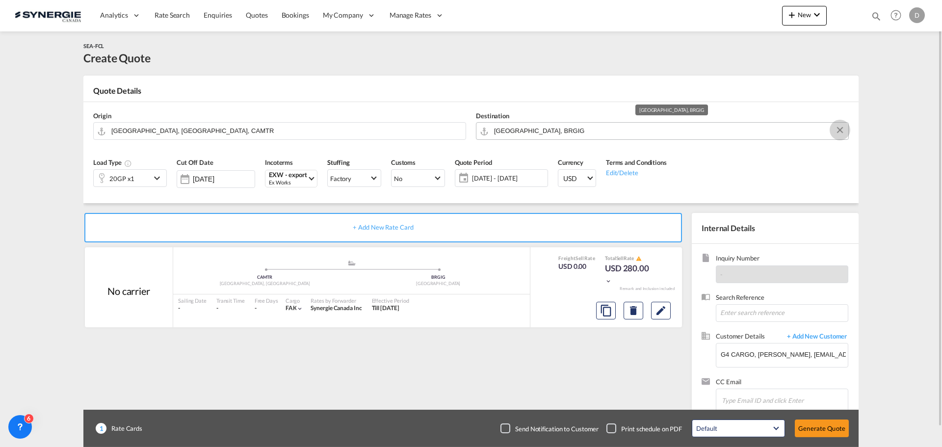
click at [839, 129] on button "Clear Input" at bounding box center [840, 130] width 15 height 15
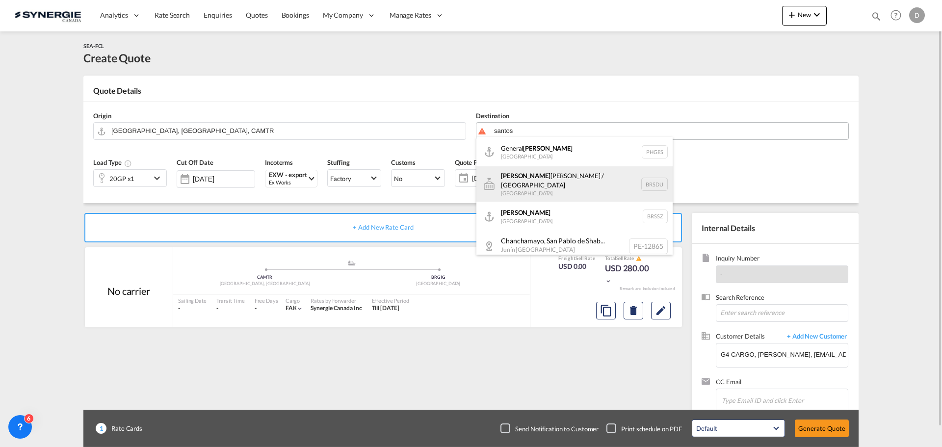
click at [547, 183] on div "[PERSON_NAME] [PERSON_NAME] / [GEOGRAPHIC_DATA] [GEOGRAPHIC_DATA] [GEOGRAPHIC_D…" at bounding box center [574, 183] width 196 height 35
type input "[PERSON_NAME] [PERSON_NAME] / [GEOGRAPHIC_DATA], [GEOGRAPHIC_DATA]"
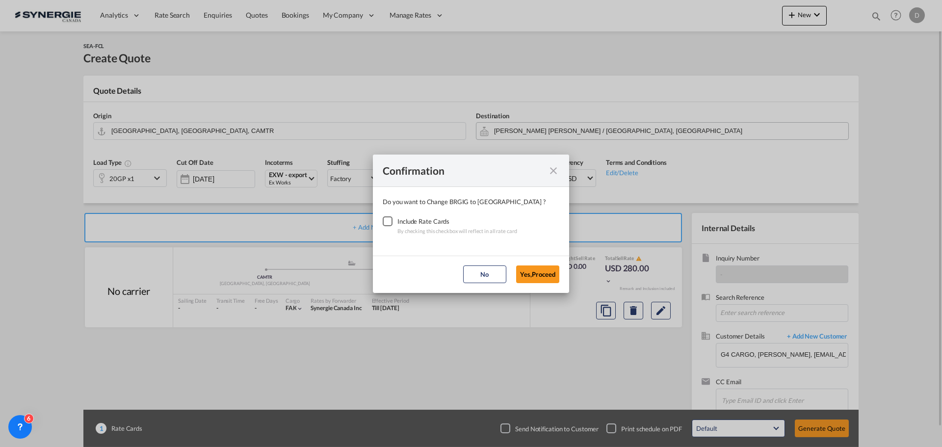
click at [388, 223] on div "Checkbox No Ink" at bounding box center [388, 221] width 10 height 10
click at [533, 270] on button "Yes,Proceed" at bounding box center [537, 274] width 43 height 18
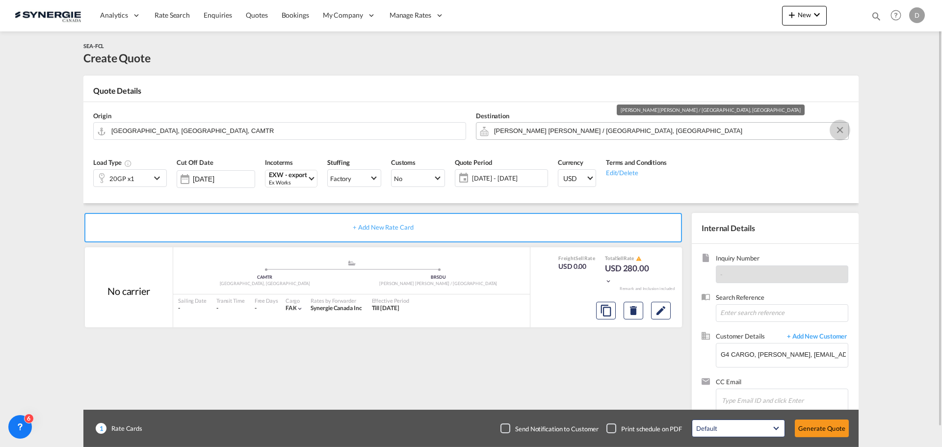
click at [837, 129] on button "Clear Input" at bounding box center [840, 130] width 15 height 15
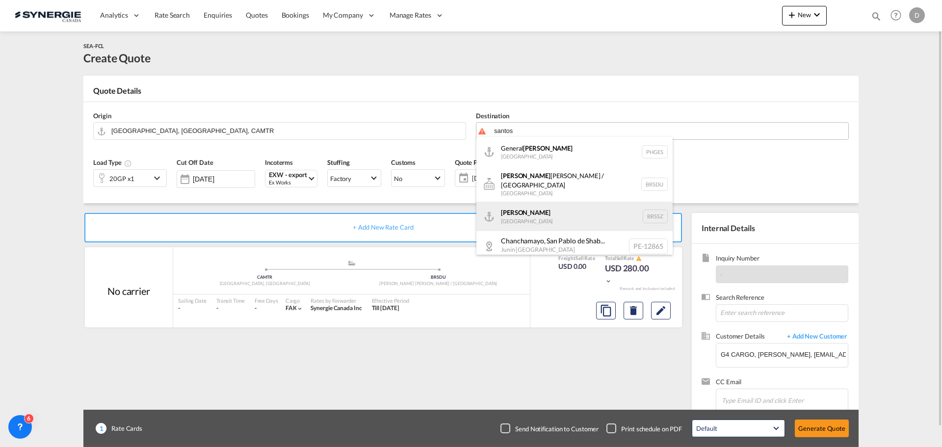
click at [533, 213] on div "[PERSON_NAME] [GEOGRAPHIC_DATA] BRSSZ" at bounding box center [574, 216] width 196 height 29
type input "Santos, BRSSZ"
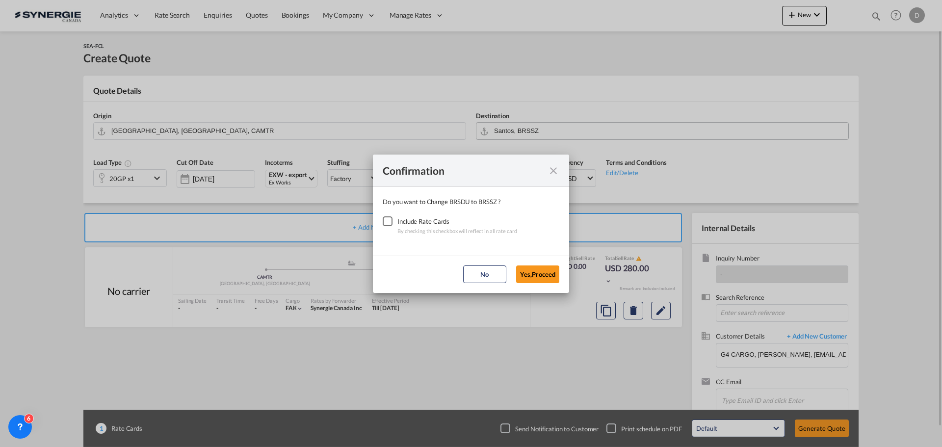
click at [388, 222] on div "Checkbox No Ink" at bounding box center [388, 221] width 10 height 10
click at [528, 276] on button "Yes,Proceed" at bounding box center [537, 274] width 43 height 18
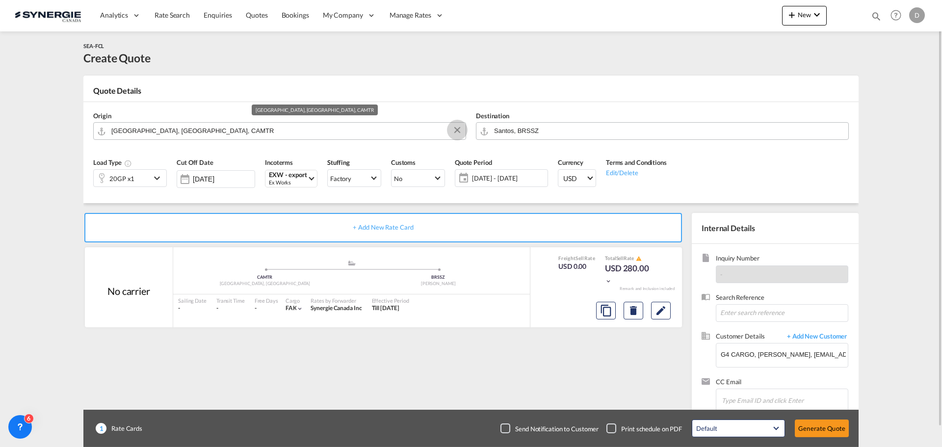
click at [453, 130] on button "Clear Input" at bounding box center [457, 130] width 15 height 15
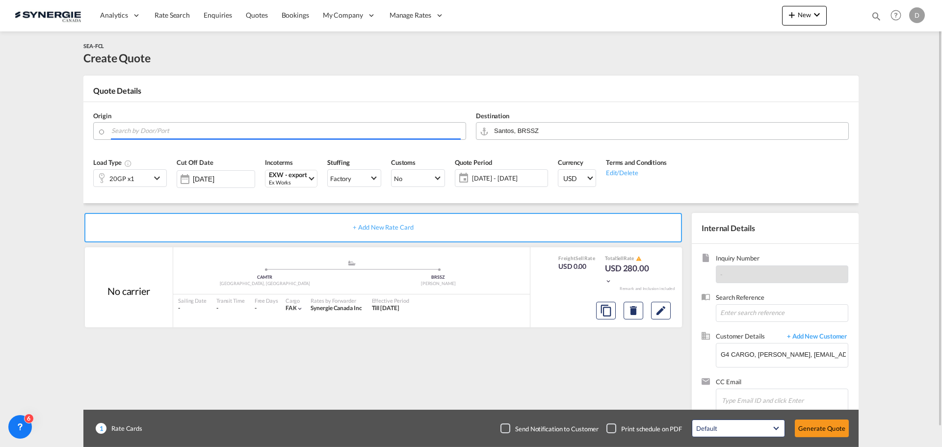
paste input "Oshawa"
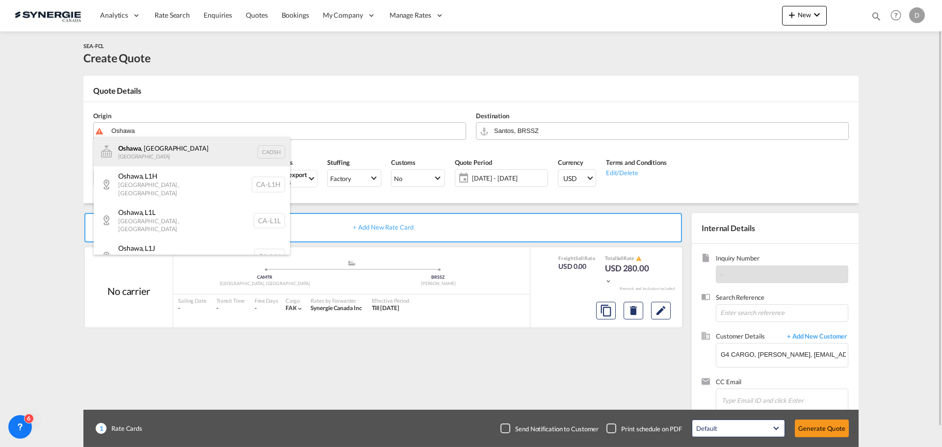
click at [153, 148] on div "[GEOGRAPHIC_DATA] , ON Canada CAOSH" at bounding box center [192, 151] width 196 height 29
type input "Oshawa, [GEOGRAPHIC_DATA], CAOSH"
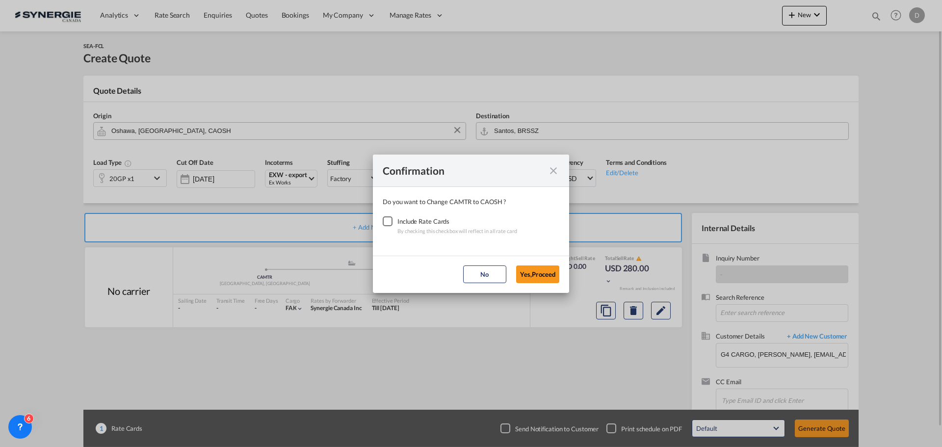
click at [383, 219] on div "Checkbox No Ink" at bounding box center [388, 221] width 10 height 10
click at [531, 277] on button "Yes,Proceed" at bounding box center [537, 274] width 43 height 18
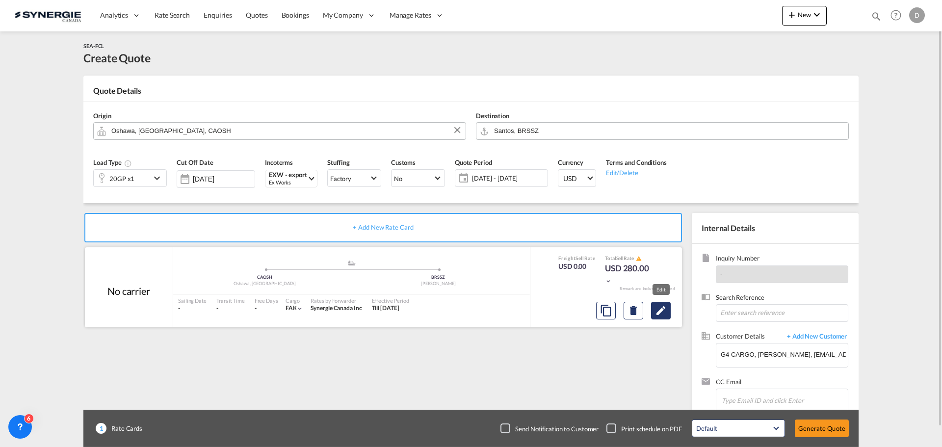
click at [657, 317] on button "Edit" at bounding box center [661, 311] width 20 height 18
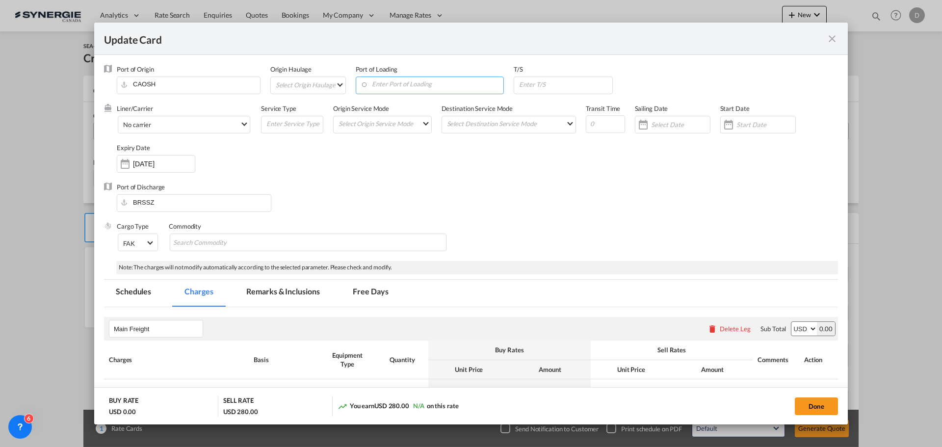
click at [411, 84] on input "Enter Port of Loading" at bounding box center [432, 84] width 143 height 15
click at [409, 126] on div "[GEOGRAPHIC_DATA], [GEOGRAPHIC_DATA]" at bounding box center [455, 125] width 183 height 9
type input "[GEOGRAPHIC_DATA], [GEOGRAPHIC_DATA], CAMTR"
click at [335, 85] on md-select "Select Origin Haulage rail road barge truck unspecified not available" at bounding box center [310, 85] width 71 height 16
click at [318, 82] on md-option "rail" at bounding box center [311, 85] width 86 height 24
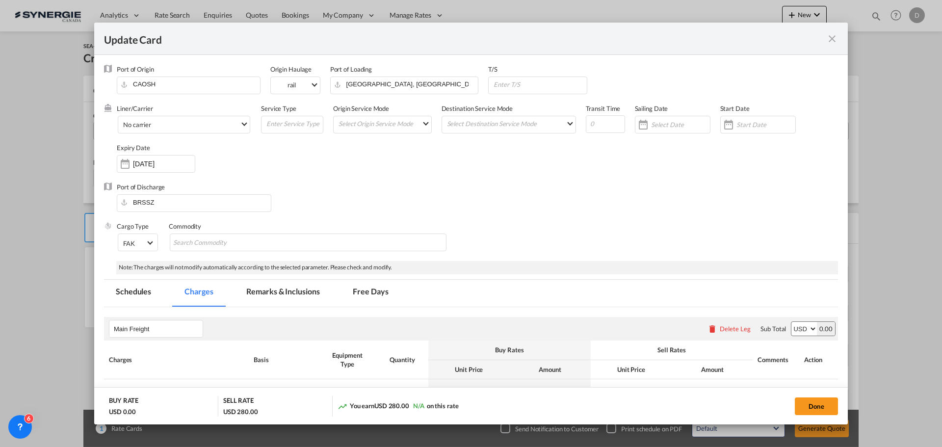
click at [362, 183] on div "Port of Discharge BRSSZ" at bounding box center [471, 202] width 734 height 39
click at [244, 126] on md-select-value "No carrier" at bounding box center [186, 124] width 128 height 16
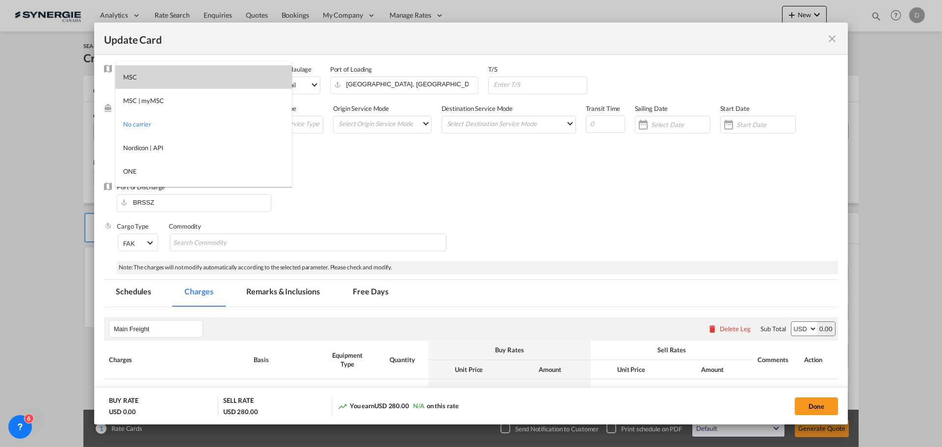
click at [180, 82] on md-option "MSC" at bounding box center [203, 77] width 177 height 24
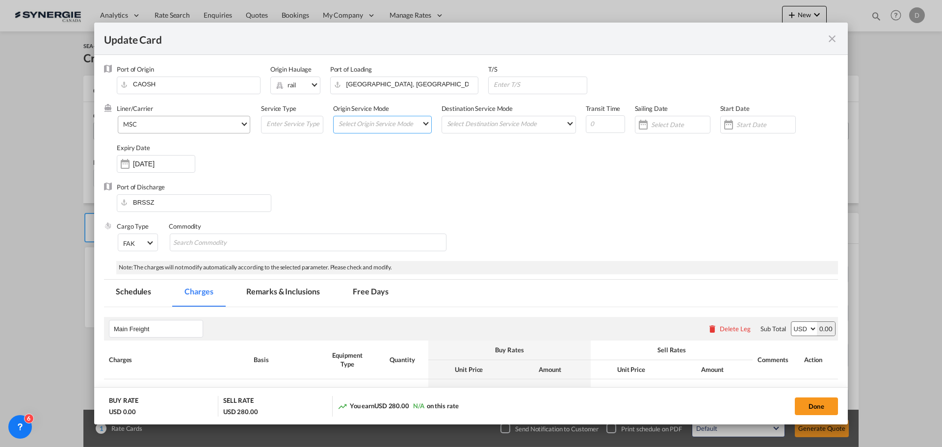
click at [419, 123] on md-select "Select Origin Service Mode SD [GEOGRAPHIC_DATA]" at bounding box center [385, 123] width 94 height 14
click at [374, 124] on md-option "SD" at bounding box center [382, 123] width 108 height 24
click at [516, 126] on md-select "Select Destination Service Mode SD [GEOGRAPHIC_DATA]" at bounding box center [511, 123] width 130 height 14
click at [482, 146] on md-option "CY" at bounding box center [507, 147] width 144 height 24
click at [580, 158] on div "Liner/Carrier MSC Service Type Origin Service Mode [GEOGRAPHIC_DATA] [GEOGRAPHI…" at bounding box center [477, 143] width 721 height 79
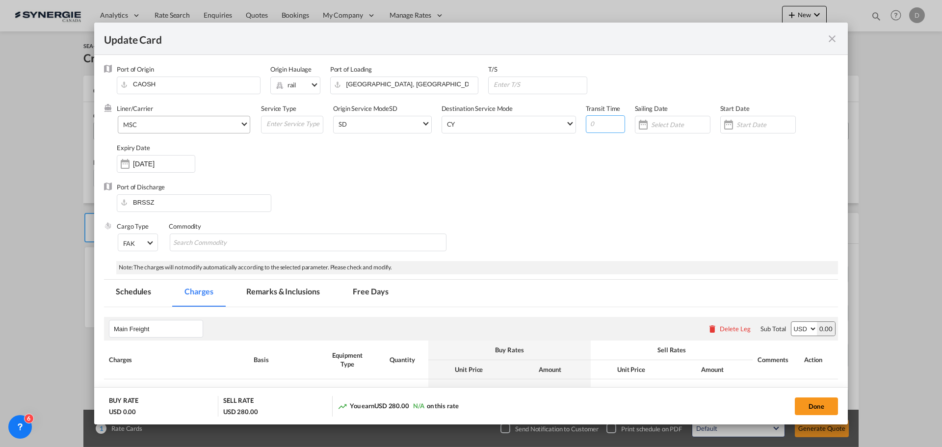
click at [596, 130] on input "Update Card Port ..." at bounding box center [605, 124] width 39 height 18
type input "32"
click at [540, 87] on input "Update Card Port ..." at bounding box center [540, 84] width 94 height 15
paste input "freeport, grand bahama (BSFPO)"
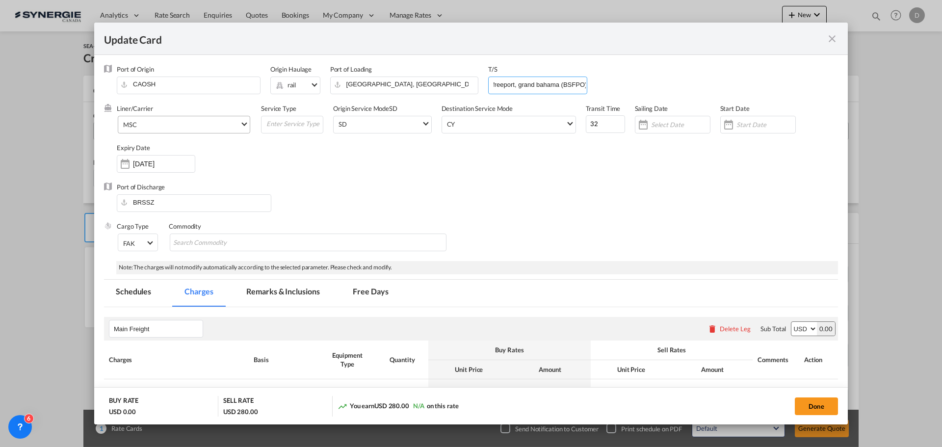
click at [539, 82] on input "freeport, grand bahama (BSFPO)" at bounding box center [540, 84] width 94 height 15
click at [522, 84] on input "freeport, grand Bahama (BSFPO)" at bounding box center [540, 84] width 94 height 15
drag, startPoint x: 495, startPoint y: 83, endPoint x: 501, endPoint y: 83, distance: 6.9
click at [495, 83] on input "freeport, Grand Bahama (BSFPO)" at bounding box center [540, 84] width 94 height 15
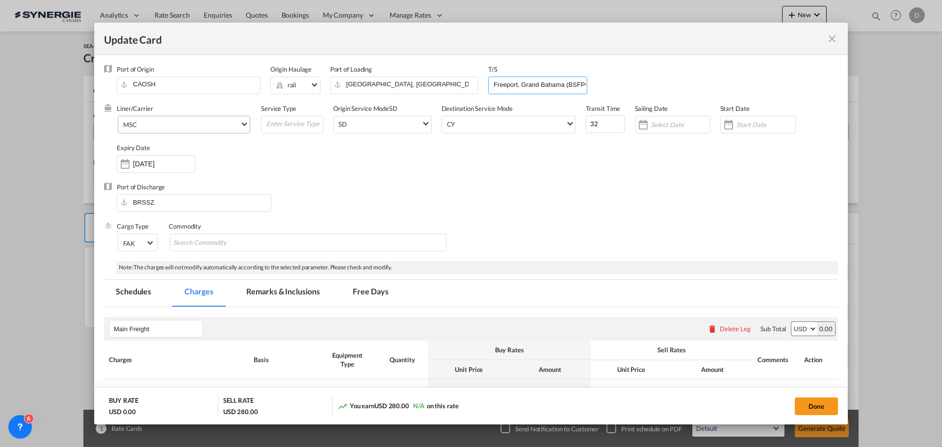
type input "Freeport, Grand Bahama (BSFPO)"
click at [438, 155] on div "Liner/Carrier MSC Service Type Origin Service Mode [GEOGRAPHIC_DATA] [GEOGRAPHI…" at bounding box center [477, 143] width 721 height 79
click at [309, 124] on input "Update Card Port ..." at bounding box center [293, 123] width 57 height 15
type input "Transhipment"
click at [365, 177] on div "Liner/Carrier MSC Service Type Transhipment Origin Service Mode [GEOGRAPHIC_DAT…" at bounding box center [477, 143] width 721 height 79
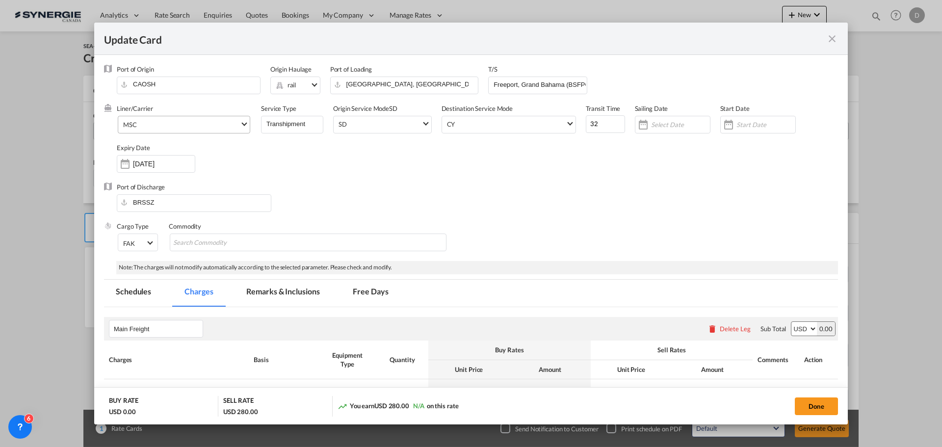
scroll to position [49, 0]
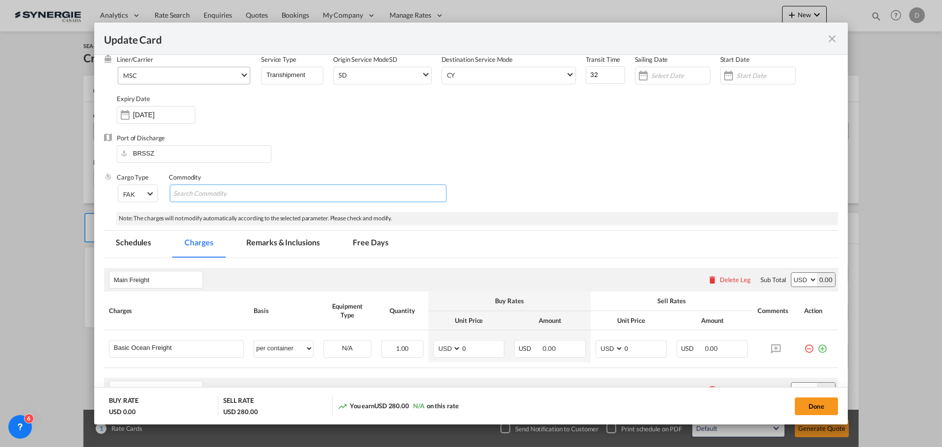
click at [290, 187] on md-chips-wrap "Chips container with autocompletion. Enter the text area, type text to search, …" at bounding box center [308, 193] width 277 height 18
click at [279, 189] on md-chips-wrap "Chips container with autocompletion. Enter the text area, type text to search, …" at bounding box center [308, 193] width 277 height 18
paste input "Tyromer"
type input "Tyromer"
click at [260, 192] on input "Chips input." at bounding box center [265, 194] width 90 height 16
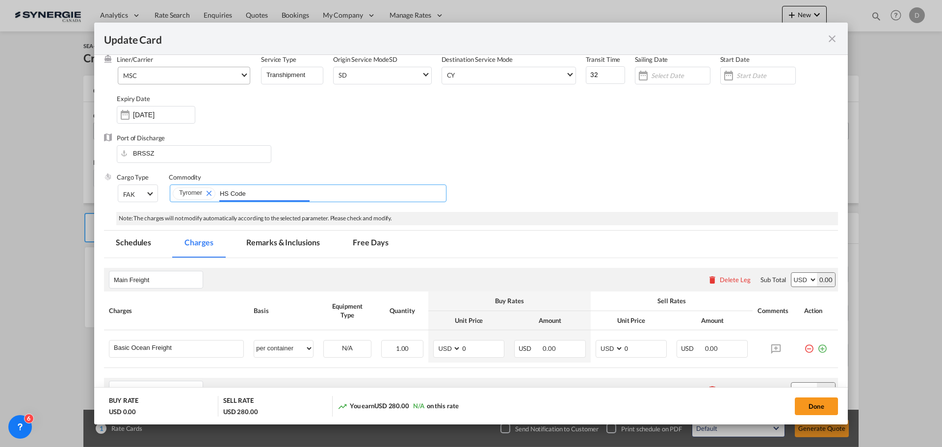
paste input "4003.00.00"
type input "HS Code 4003.00.00"
click at [659, 176] on div "Cargo Type FAK FAK GCR GDSM General Cargo Hazardous Cargo Ambient Foodstuff Chi…" at bounding box center [477, 192] width 721 height 39
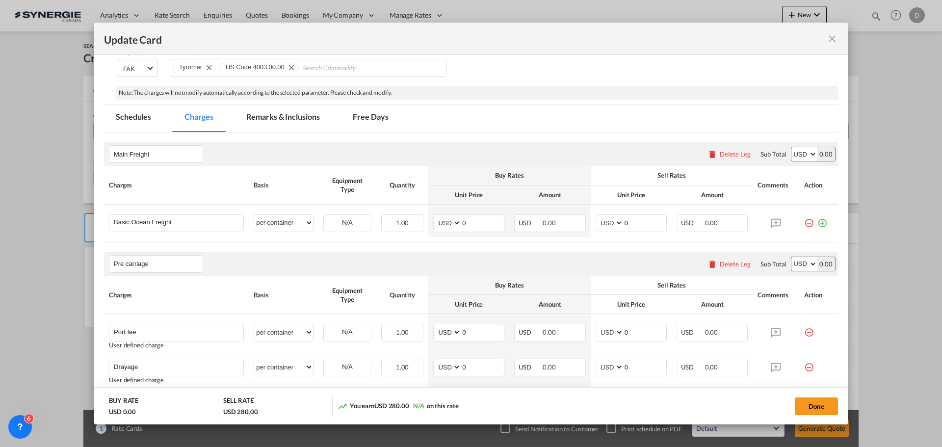
scroll to position [196, 0]
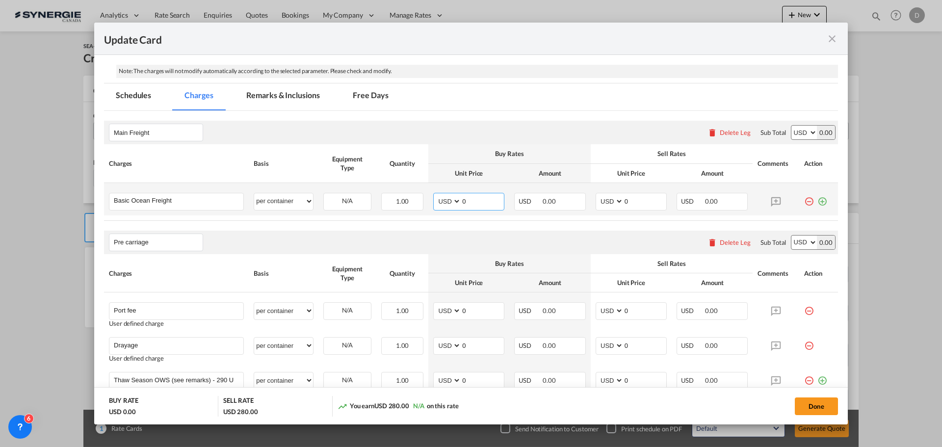
click at [464, 204] on input "0" at bounding box center [482, 200] width 43 height 15
type input "1983"
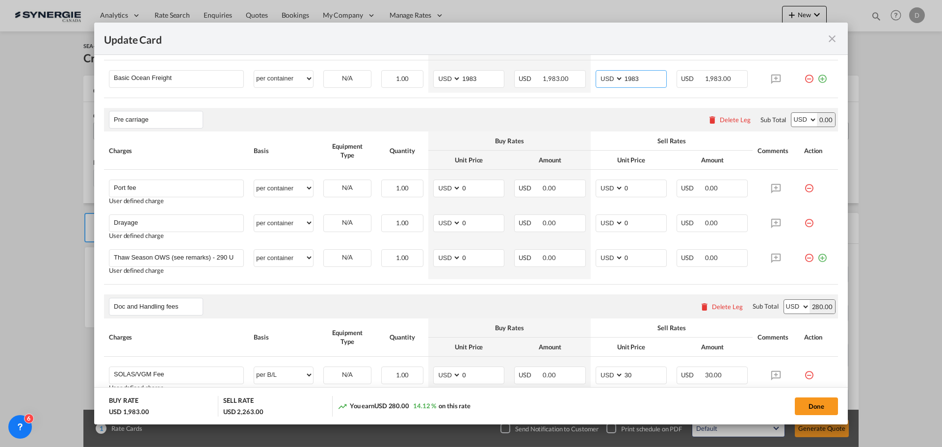
scroll to position [343, 0]
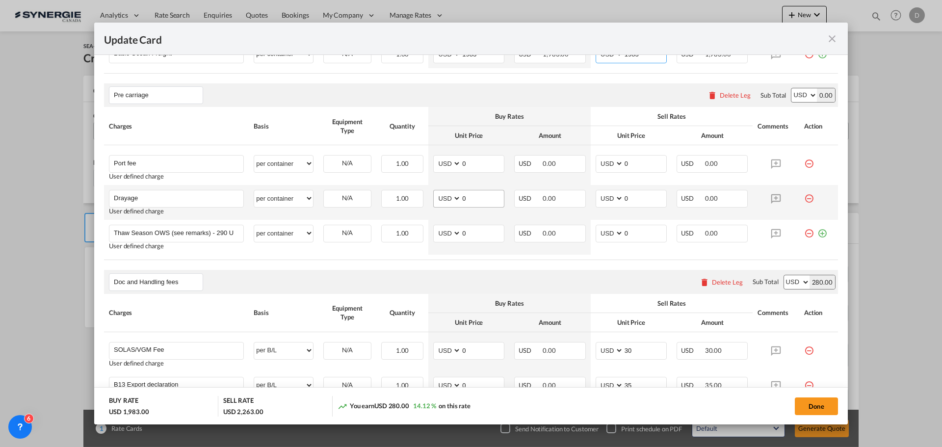
type input "1983"
drag, startPoint x: 459, startPoint y: 198, endPoint x: 465, endPoint y: 198, distance: 5.4
click at [465, 198] on input "0" at bounding box center [482, 197] width 43 height 15
type input "528"
type input "700"
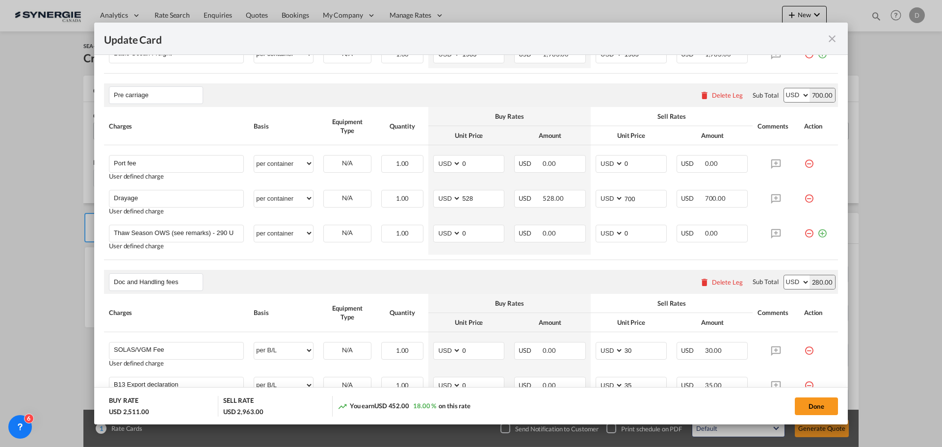
click at [457, 265] on rate-modification "Main Freight Please enter leg name Leg Name Already Exists Delete Leg Sub Total…" at bounding box center [471, 295] width 734 height 662
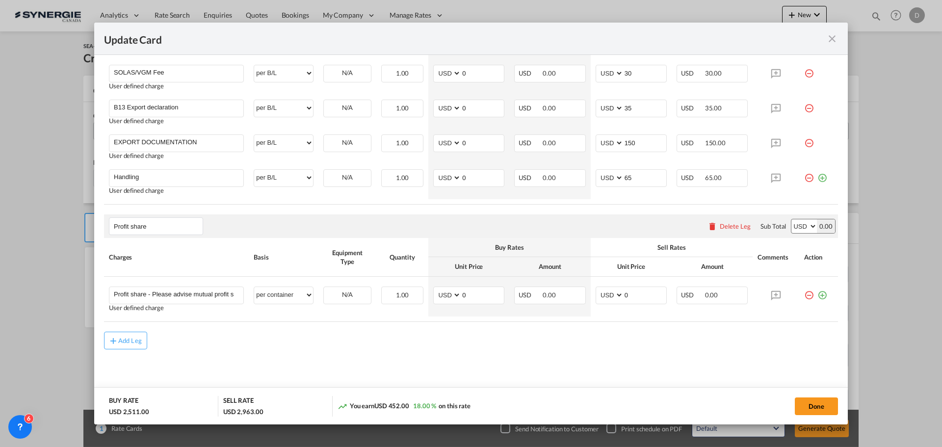
scroll to position [572, 0]
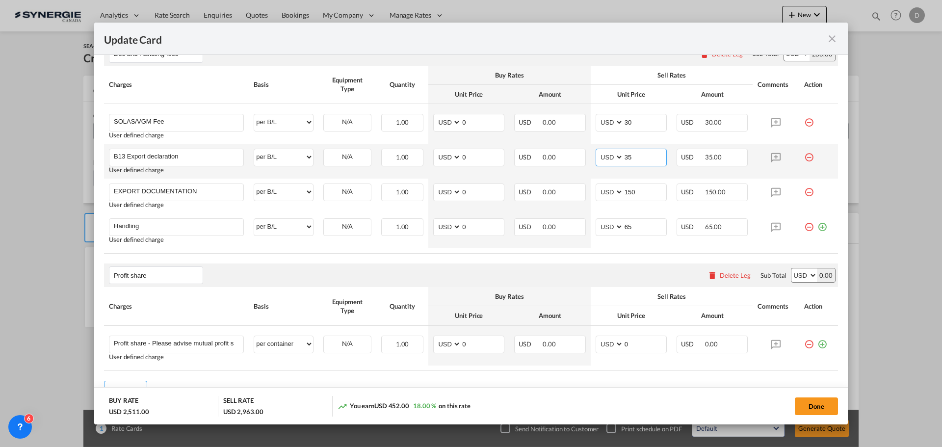
click at [624, 158] on input "35" at bounding box center [645, 156] width 43 height 15
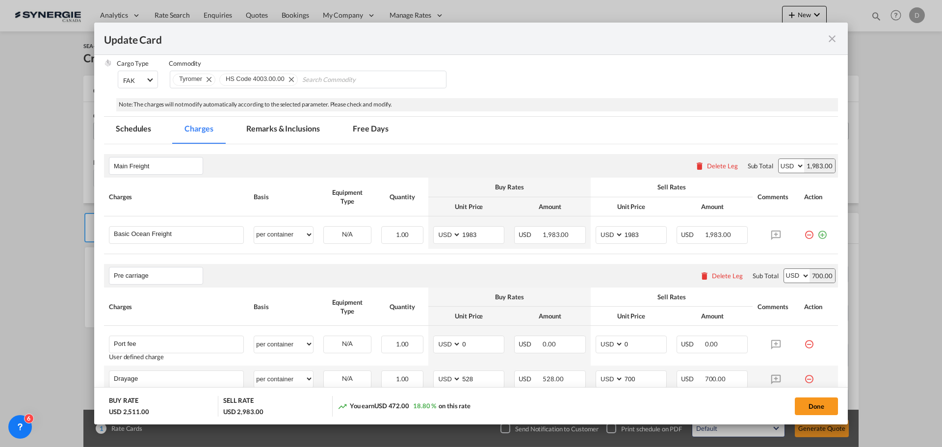
scroll to position [130, 0]
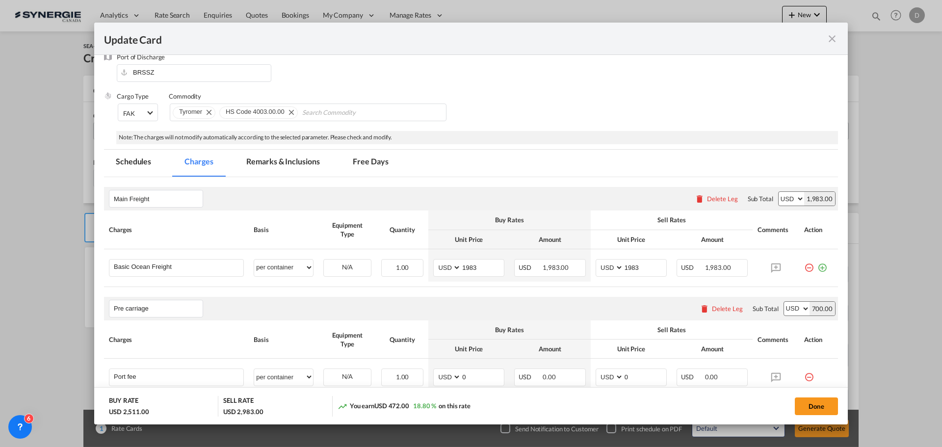
type input "55"
click at [300, 164] on md-tab-item "Remarks & Inclusions" at bounding box center [283, 163] width 97 height 27
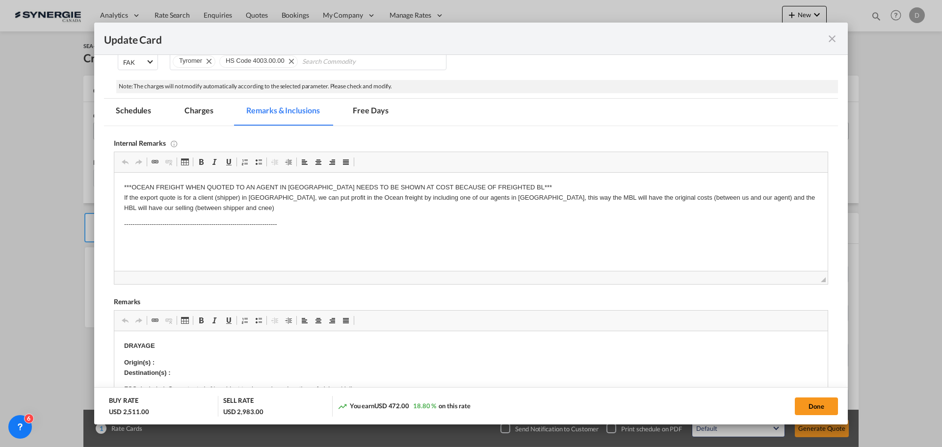
scroll to position [277, 0]
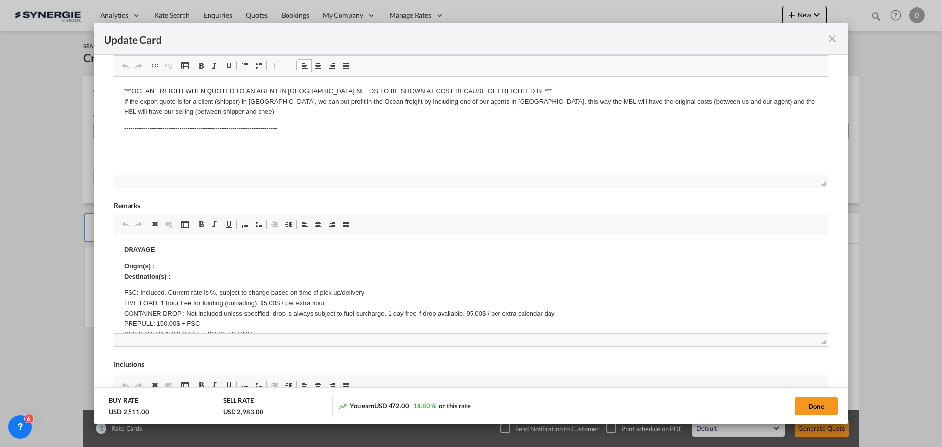
click at [164, 140] on p "Editor, editor24" at bounding box center [471, 145] width 694 height 10
drag, startPoint x: 174, startPoint y: 267, endPoint x: 167, endPoint y: 265, distance: 7.8
click at [174, 265] on p "Origin(s) : Destination(s) :" at bounding box center [471, 272] width 694 height 21
click at [180, 276] on p "Origin(s) : [GEOGRAPHIC_DATA], [GEOGRAPHIC_DATA] Destination(s) :" at bounding box center [471, 272] width 694 height 21
click at [402, 277] on p "Origin(s) : [GEOGRAPHIC_DATA], [GEOGRAPHIC_DATA] Destination(s) : Toronto rail …" at bounding box center [471, 272] width 694 height 21
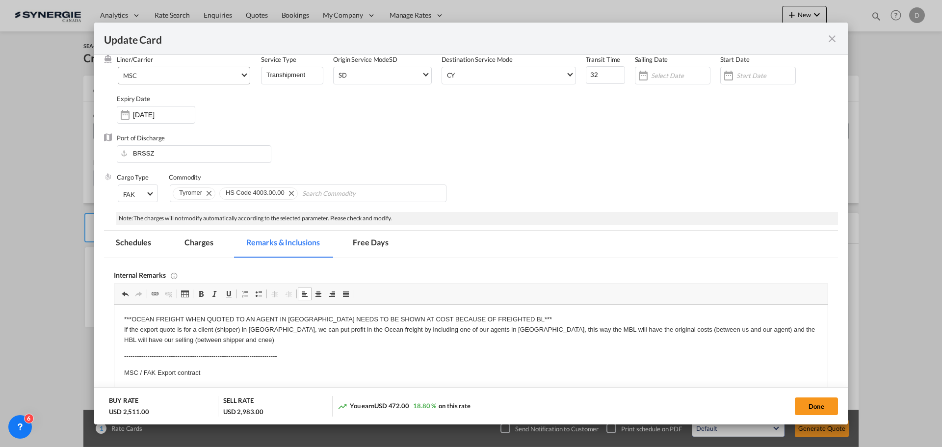
scroll to position [0, 0]
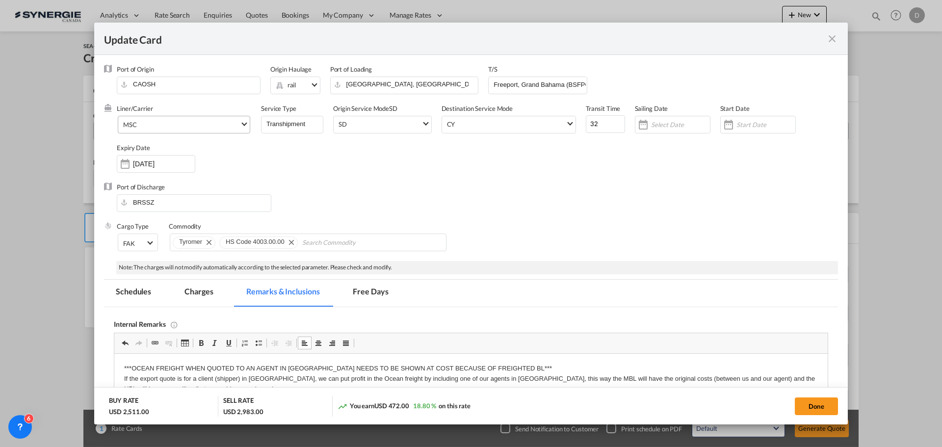
click at [200, 294] on md-tab-item "Charges" at bounding box center [199, 293] width 52 height 27
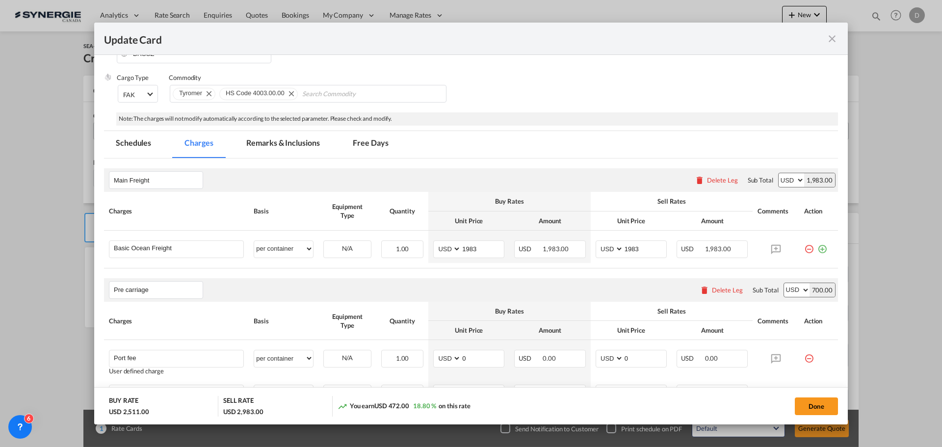
scroll to position [49, 0]
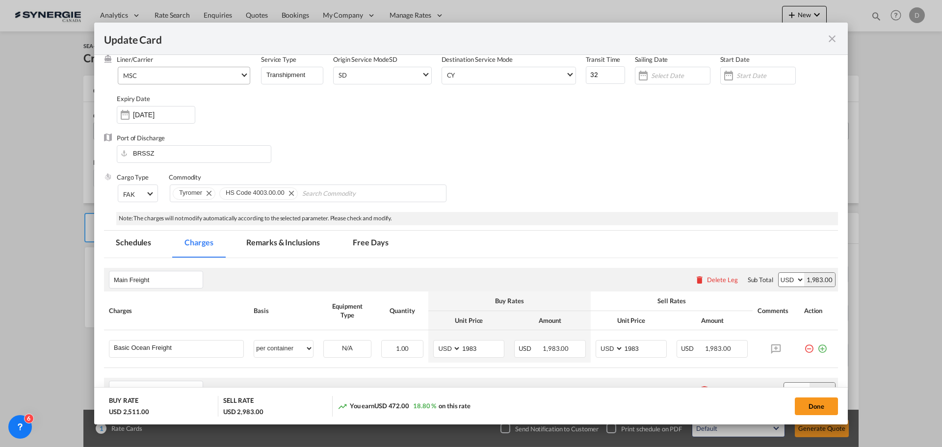
click at [293, 241] on md-tab-item "Remarks & Inclusions" at bounding box center [283, 244] width 97 height 27
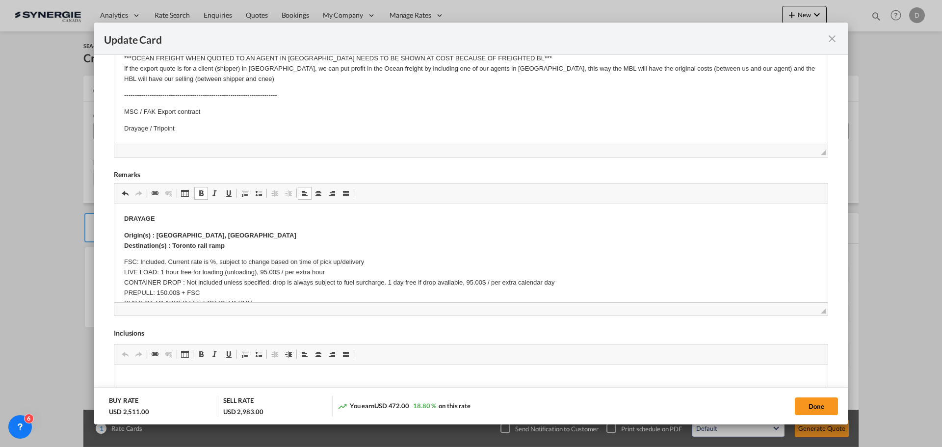
scroll to position [294, 0]
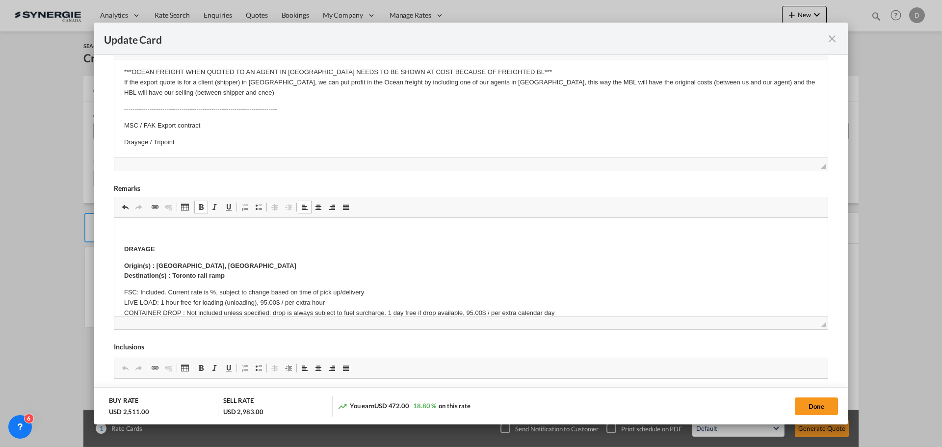
click at [128, 229] on p "Editor, editor25" at bounding box center [471, 233] width 694 height 10
drag, startPoint x: 124, startPoint y: 230, endPoint x: 229, endPoint y: 232, distance: 105.5
click at [203, 209] on span "Update Card Port ..." at bounding box center [201, 207] width 8 height 8
click at [212, 230] on p "Destination_Demurrage_20D" at bounding box center [471, 233] width 694 height 10
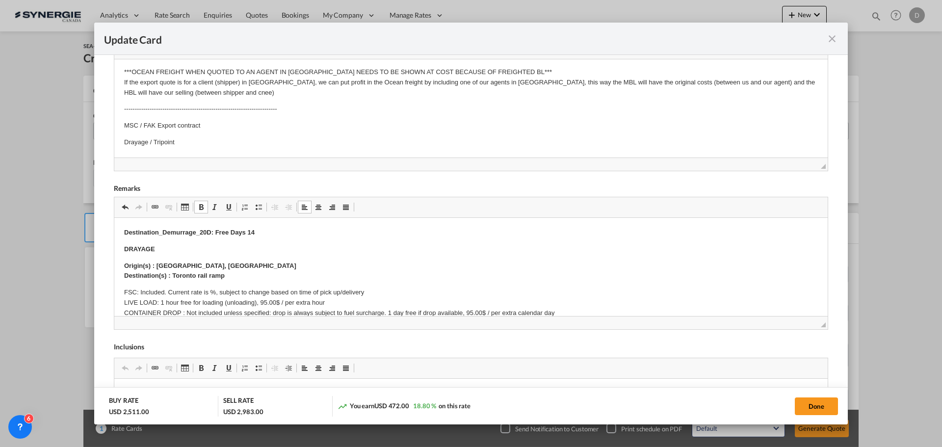
click at [363, 261] on p "Origin(s) : [GEOGRAPHIC_DATA], [GEOGRAPHIC_DATA] Destination(s) : Toronto rail …" at bounding box center [471, 271] width 694 height 21
click at [812, 402] on button "Done" at bounding box center [816, 406] width 43 height 18
type input "[DATE]"
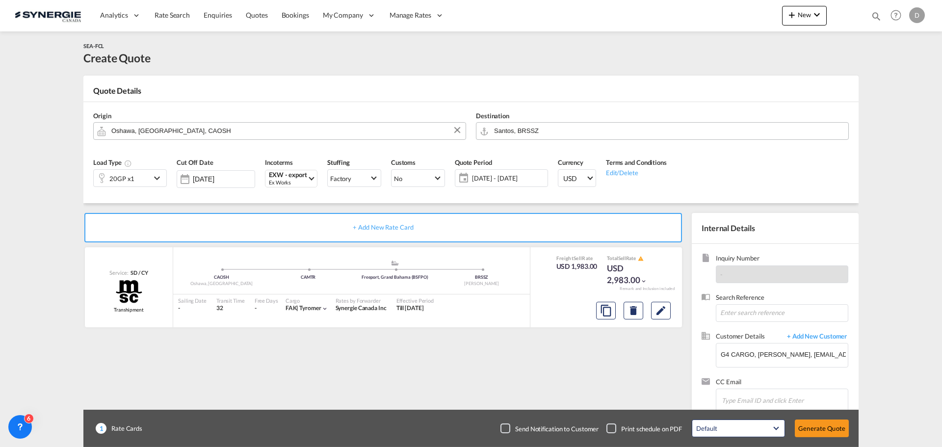
scroll to position [111, 0]
click at [816, 428] on button "Generate Quote" at bounding box center [822, 429] width 54 height 18
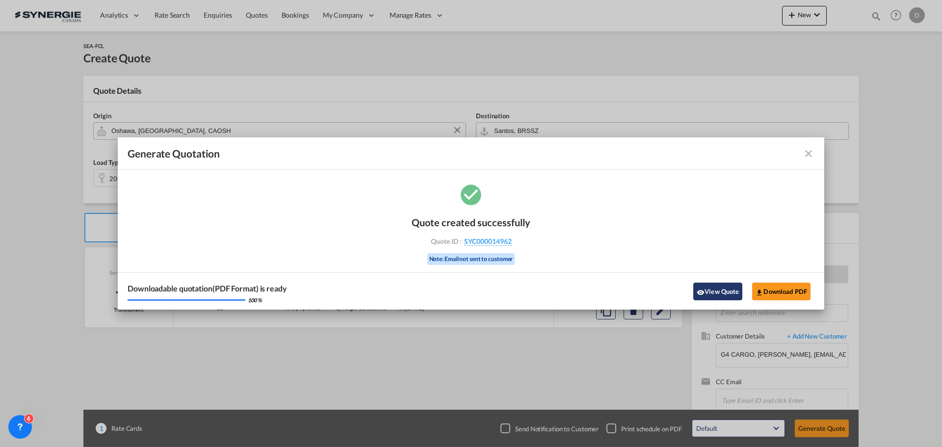
click at [718, 285] on button "View Quote" at bounding box center [717, 292] width 49 height 18
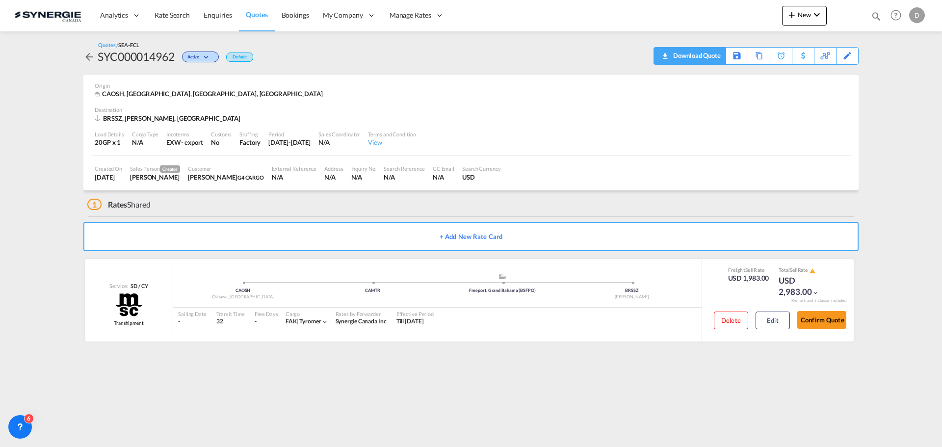
click at [710, 61] on div "Download Quote" at bounding box center [696, 56] width 50 height 16
